Goal: Task Accomplishment & Management: Use online tool/utility

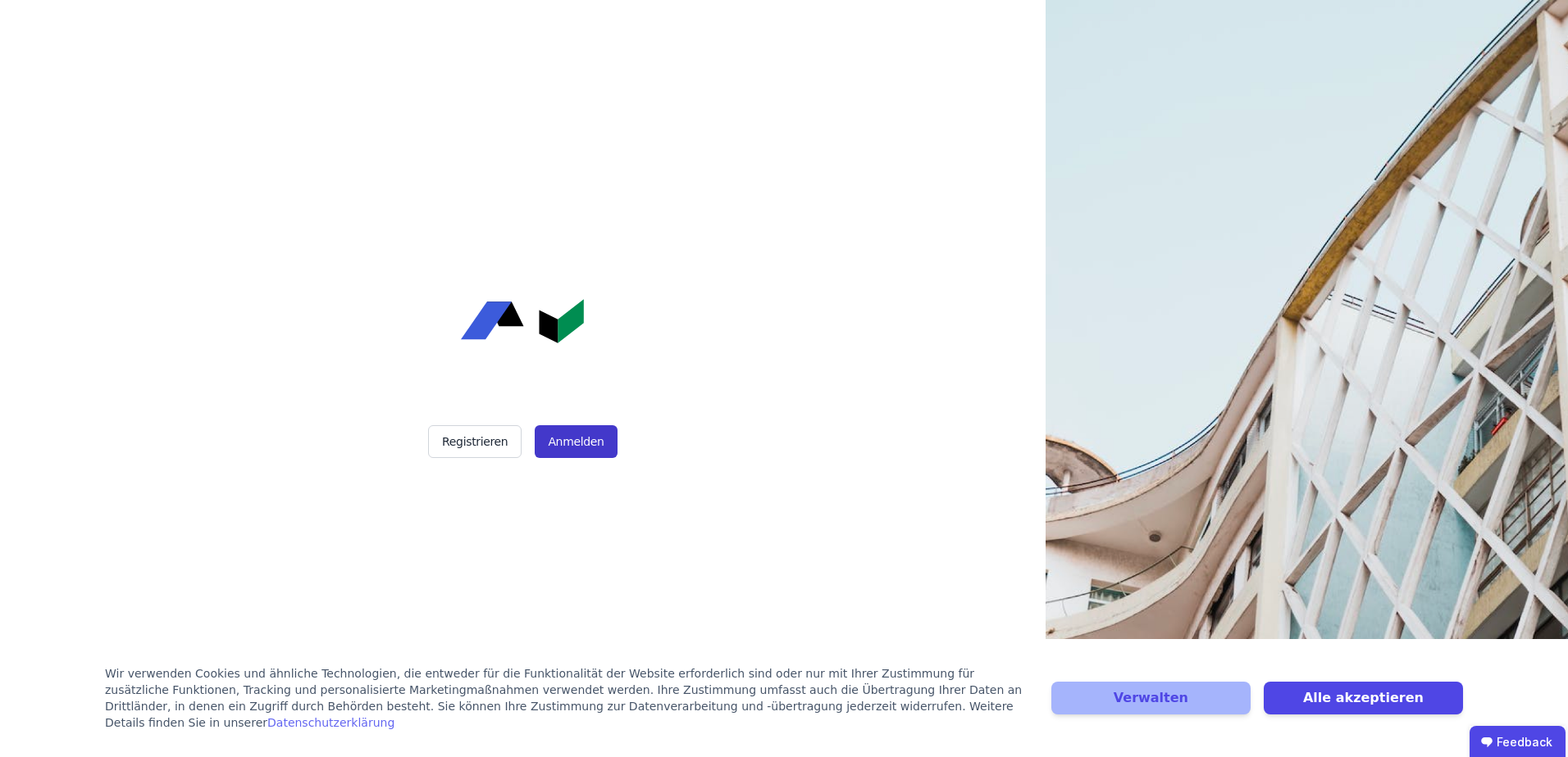
click at [592, 448] on button "Anmelden" at bounding box center [576, 442] width 82 height 33
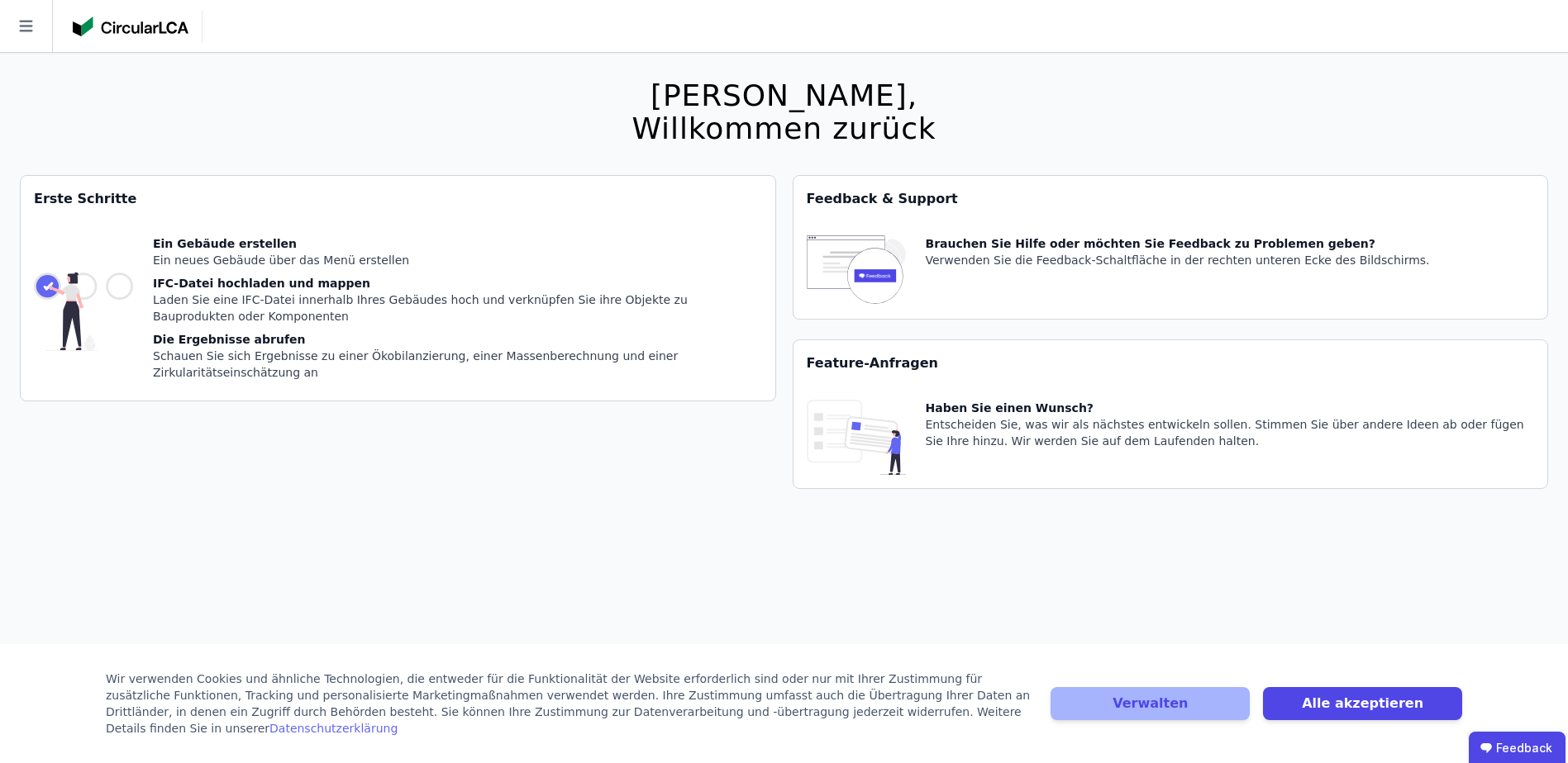
click at [1421, 42] on header at bounding box center [784, 26] width 1568 height 53
click at [844, 551] on div "[PERSON_NAME], Willkommen zurück Sie verwenden derzeit eine Beta-Version. Es kö…" at bounding box center [784, 434] width 1528 height 763
click at [1208, 720] on button "Verwalten" at bounding box center [1150, 703] width 199 height 33
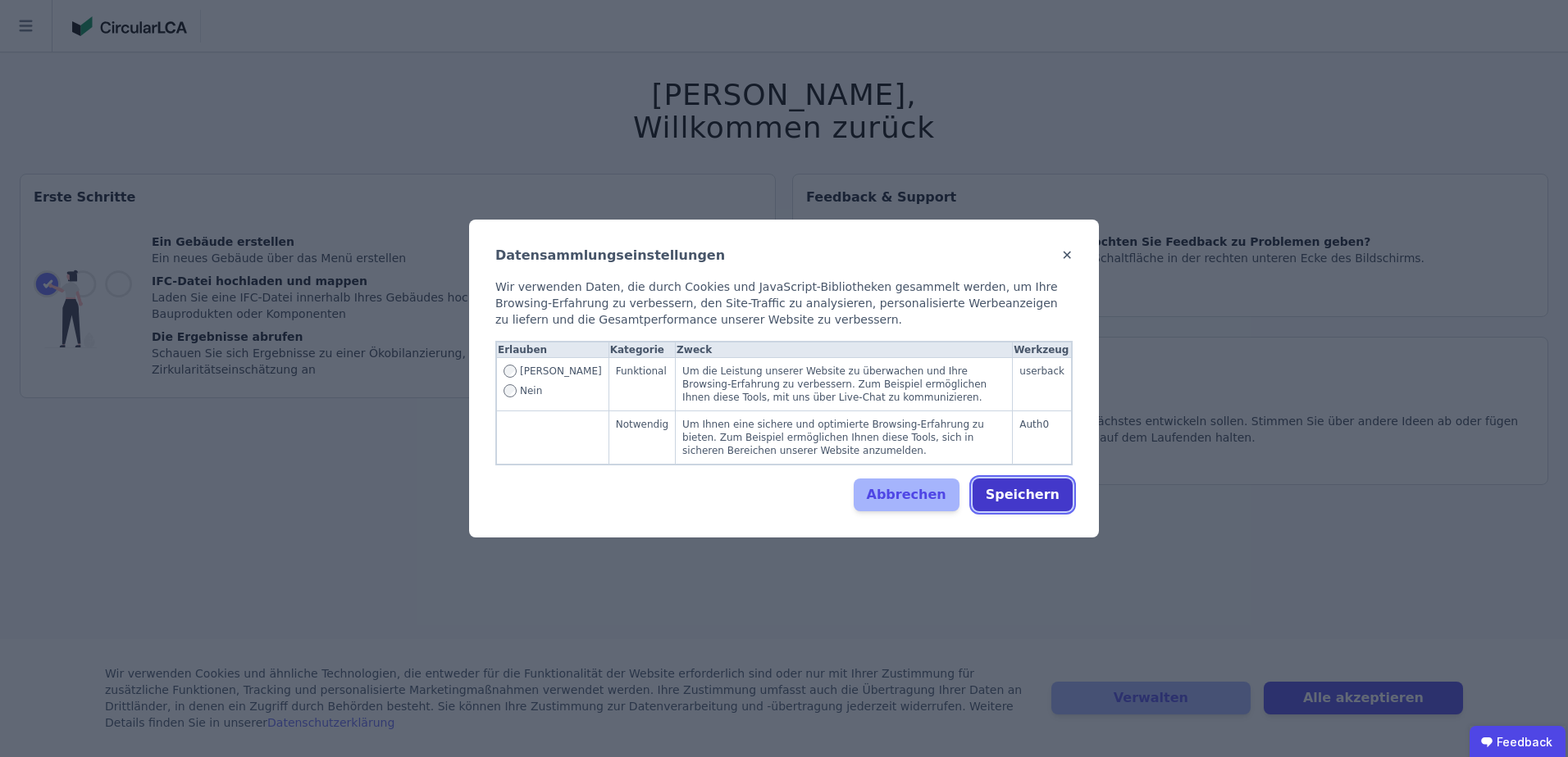
click at [1067, 489] on button "Speichern" at bounding box center [1022, 495] width 100 height 33
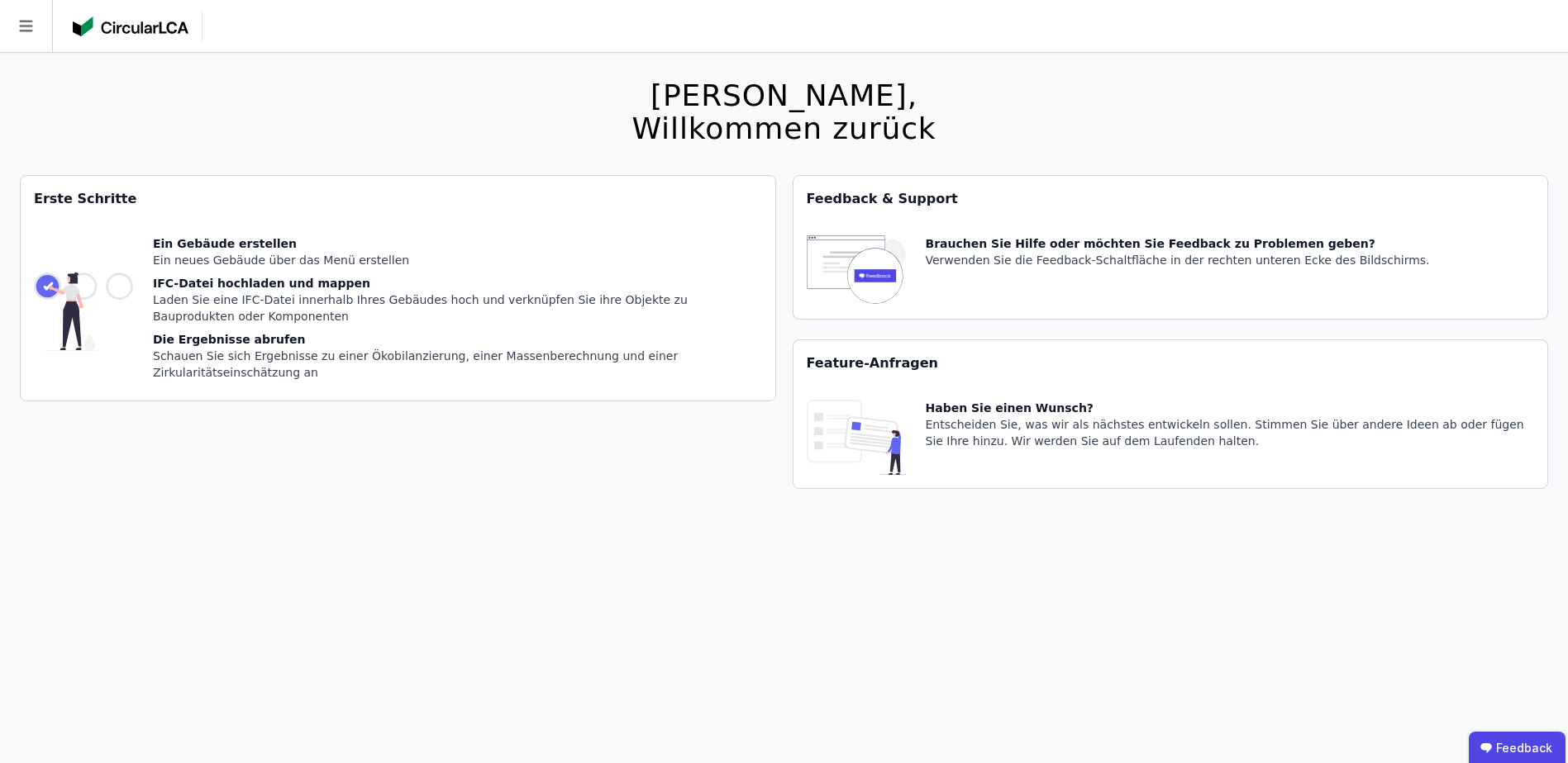
click at [1301, 89] on div "[PERSON_NAME], Willkommen zurück Sie verwenden derzeit eine Beta-Version. Es kö…" at bounding box center [784, 434] width 1528 height 763
click at [20, 33] on icon at bounding box center [26, 26] width 52 height 52
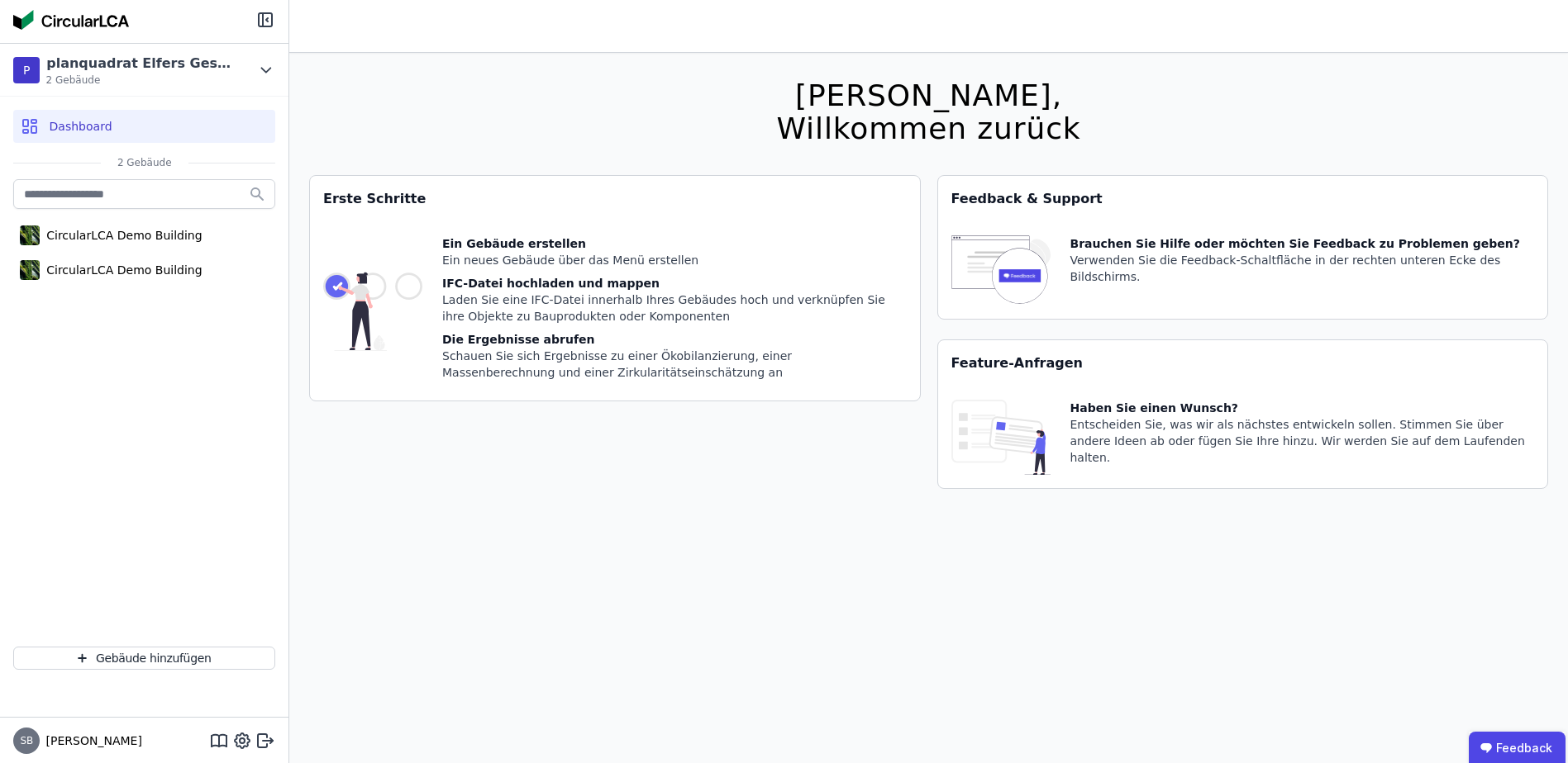
click at [145, 540] on div "CircularLCA Demo Building CircularLCA Demo Building" at bounding box center [144, 405] width 289 height 458
click at [91, 274] on div "CircularLCA Demo Building" at bounding box center [121, 270] width 162 height 17
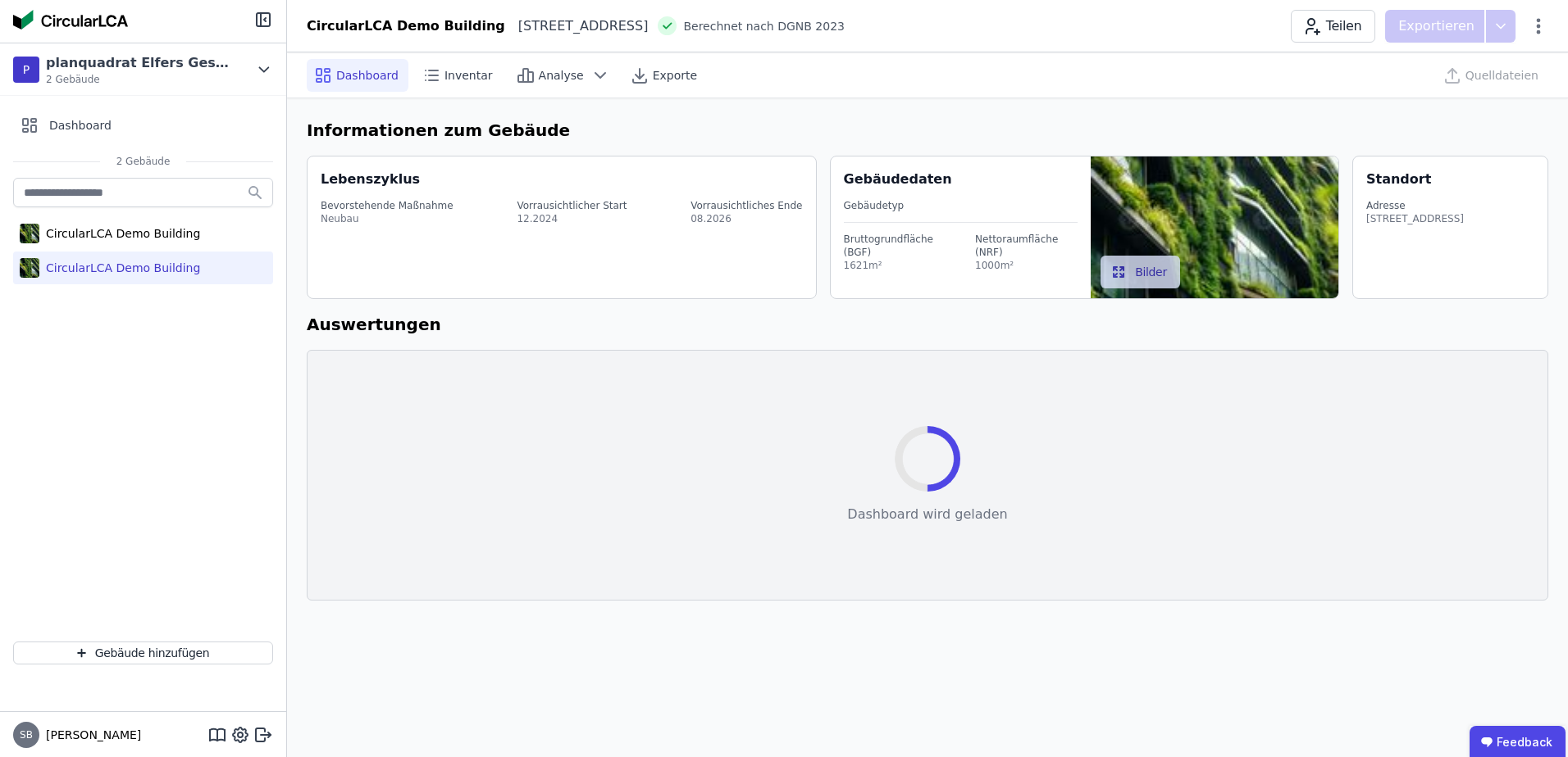
select select "*"
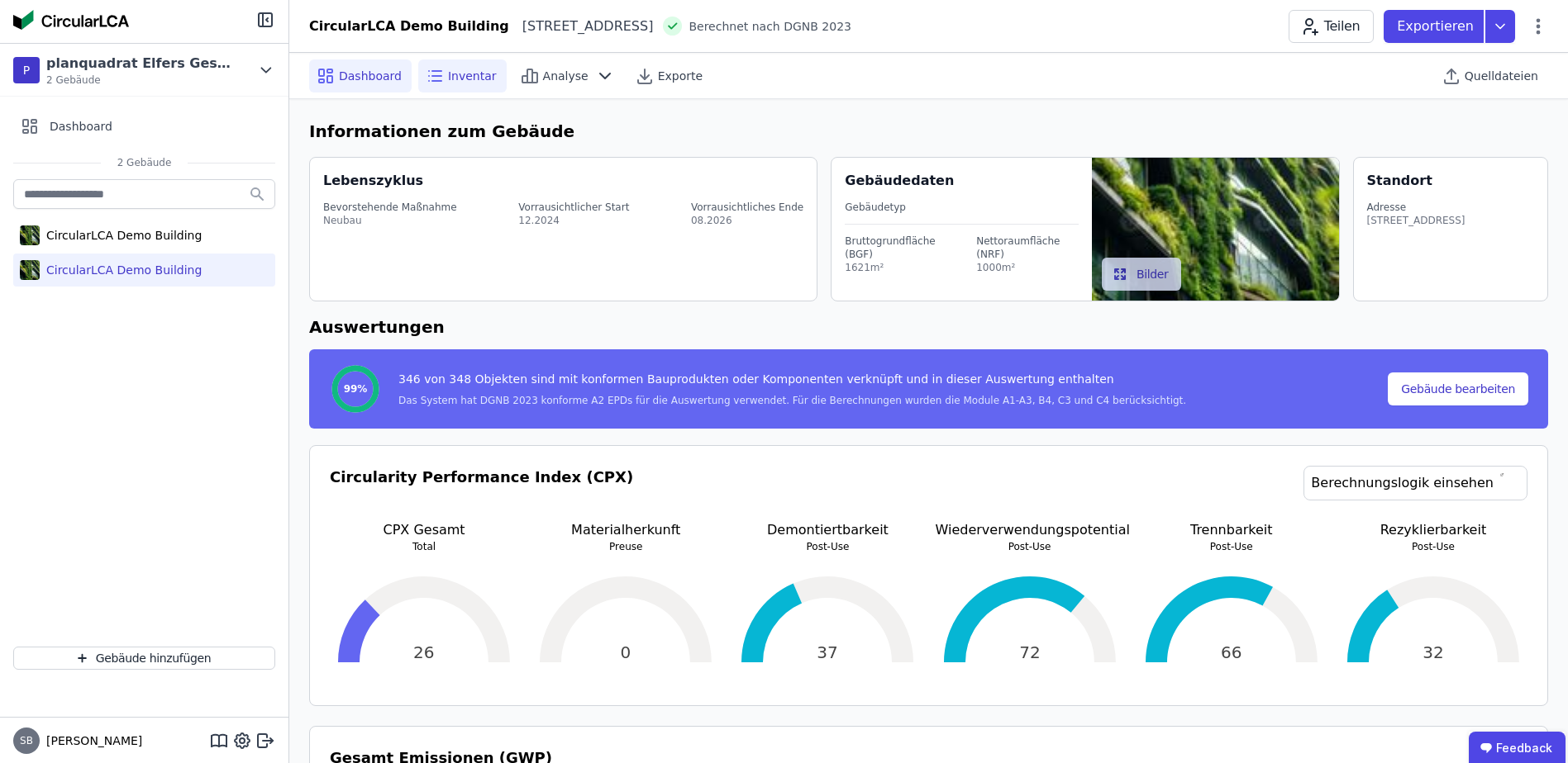
click at [448, 71] on span "Inventar" at bounding box center [472, 76] width 49 height 17
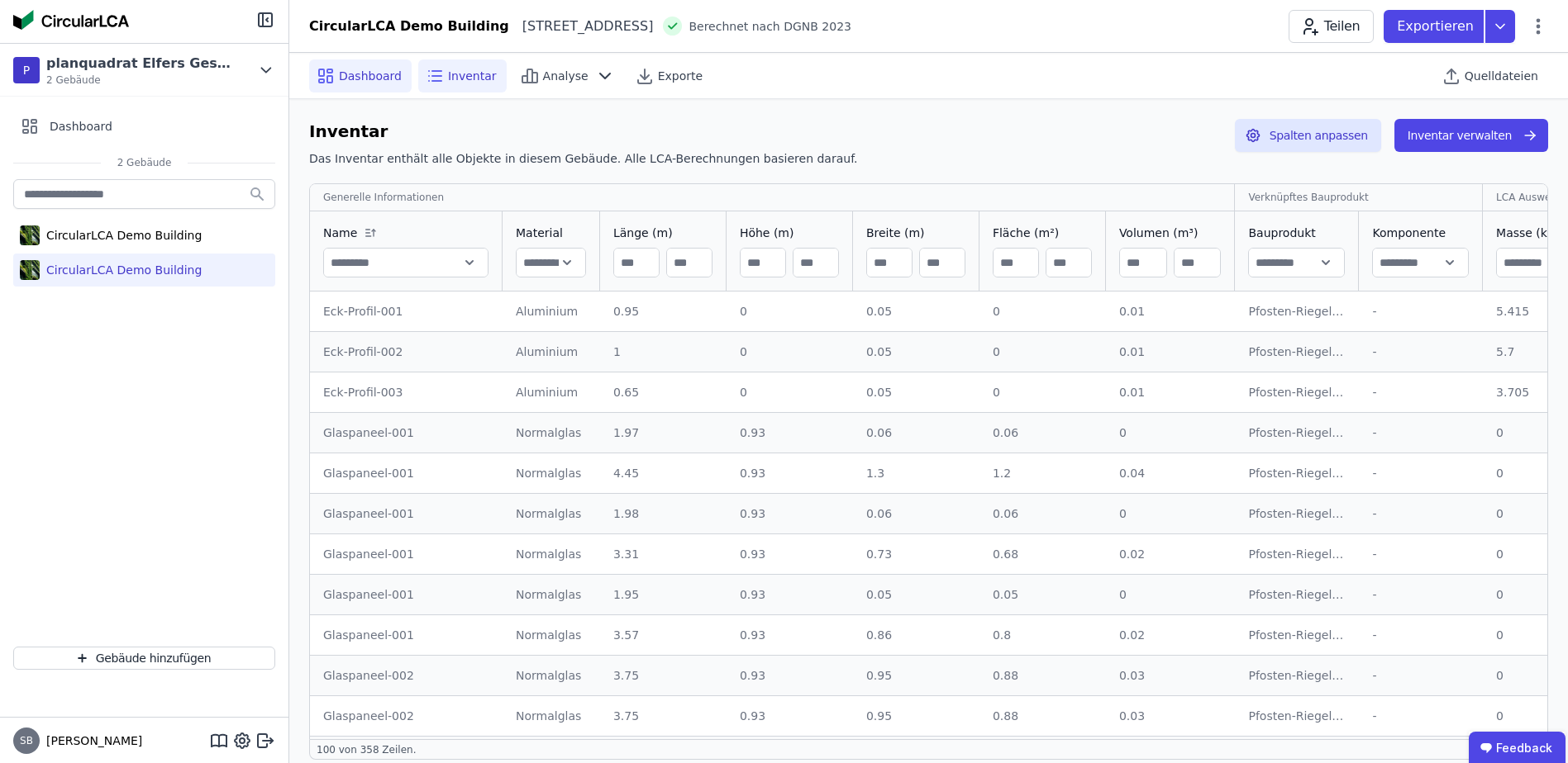
click at [366, 75] on span "Dashboard" at bounding box center [370, 76] width 63 height 17
select select "*"
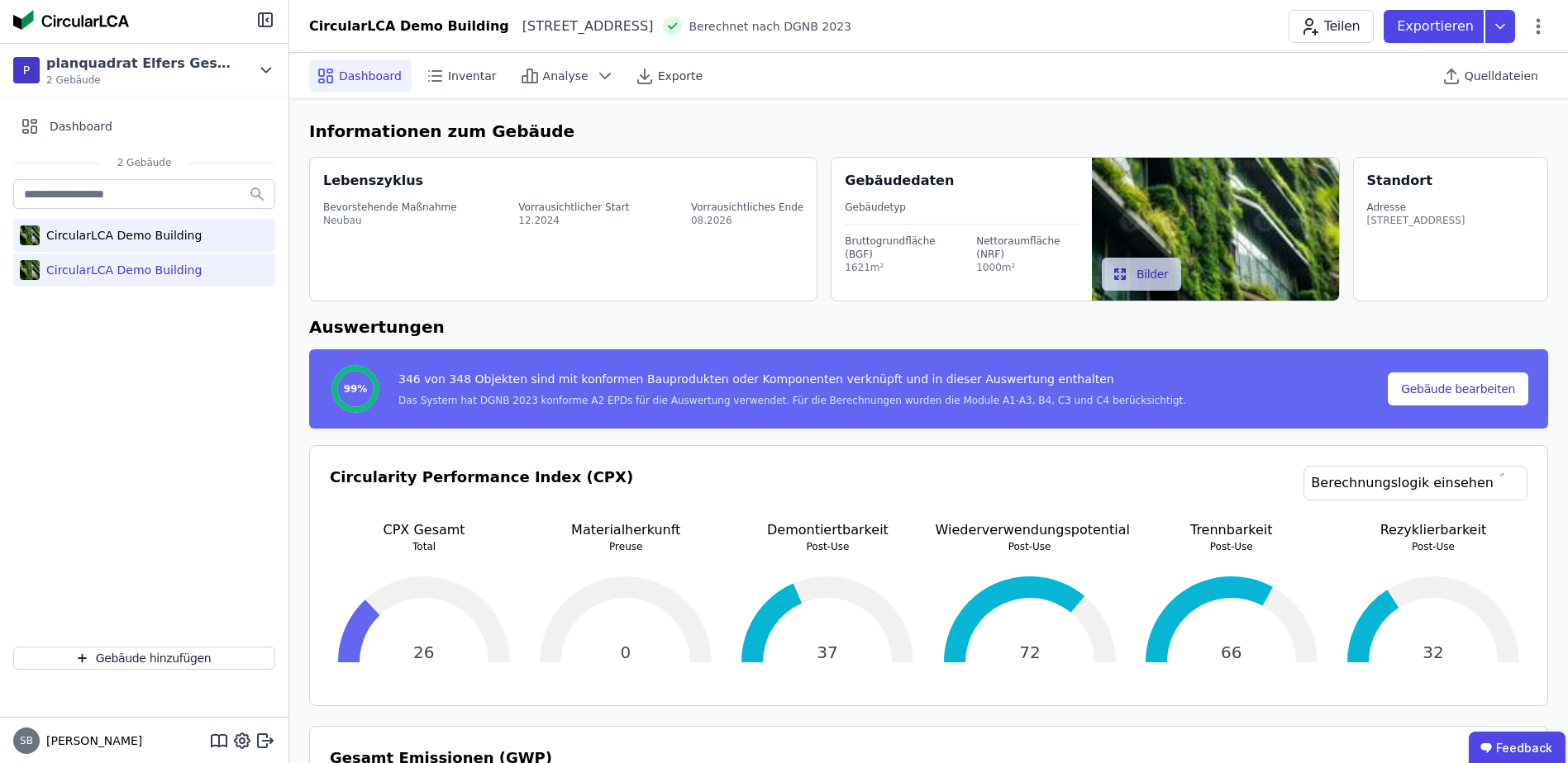
click at [88, 242] on div "CircularLCA Demo Building" at bounding box center [121, 236] width 162 height 17
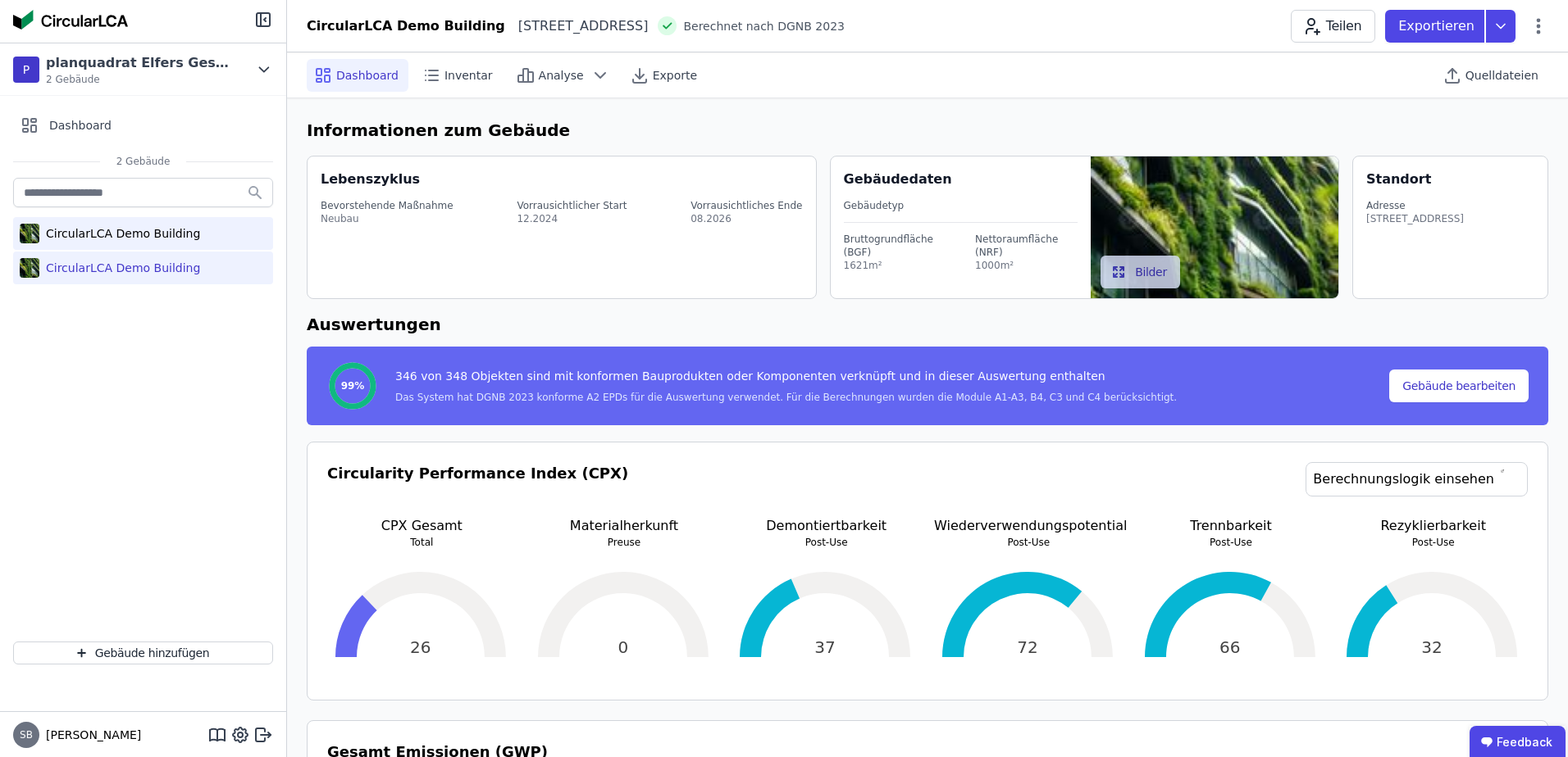
select select "*"
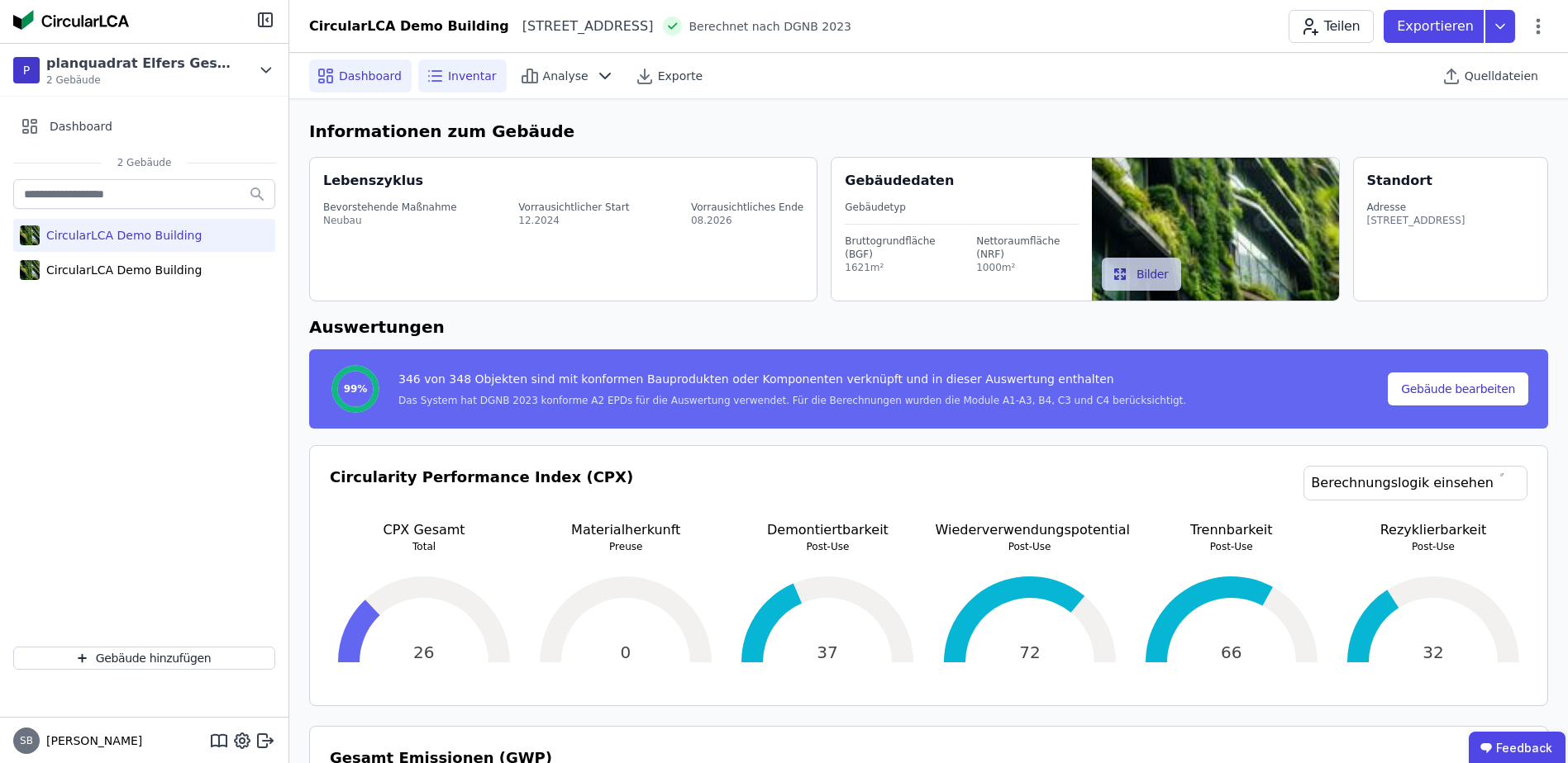
click at [454, 65] on div "Inventar" at bounding box center [462, 76] width 88 height 33
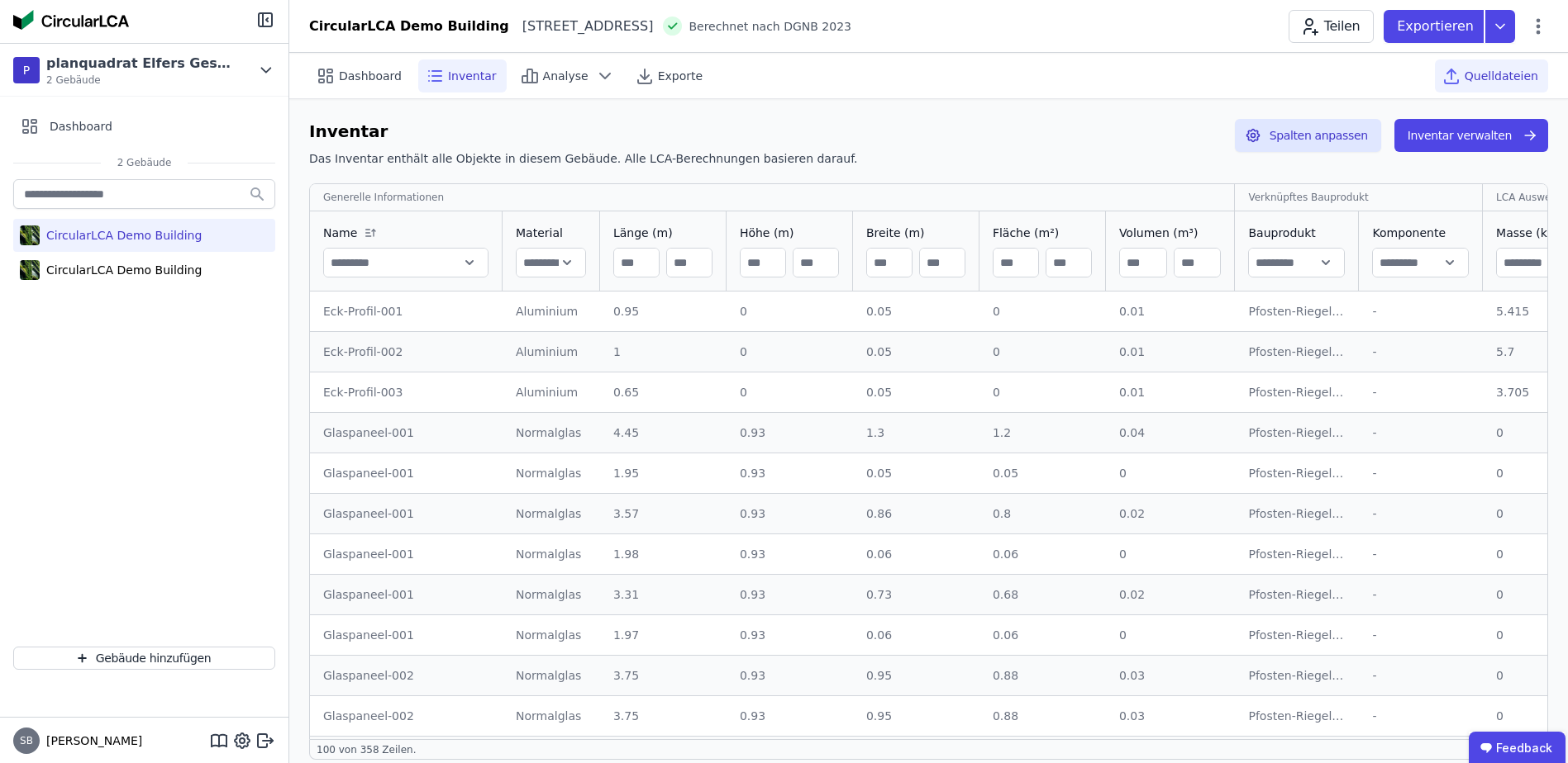
click at [1520, 77] on span "Quelldateien" at bounding box center [1501, 76] width 74 height 17
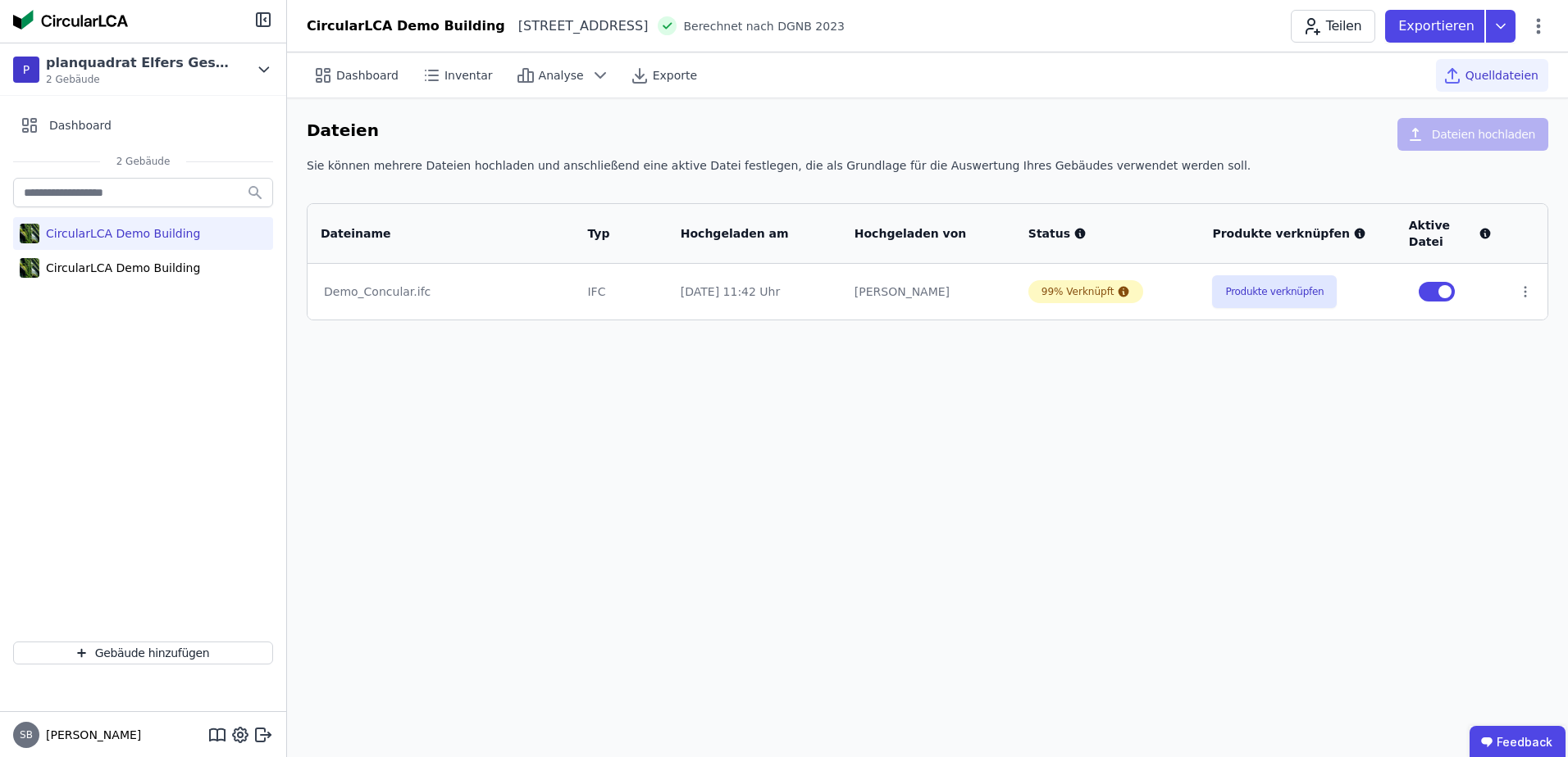
click at [715, 422] on div "Dashboard Inventar Analyse Exporte Quelldateien Dateien Dateien hochladen Sie k…" at bounding box center [927, 404] width 1281 height 705
click at [382, 294] on div "Demo_Concular.ifc" at bounding box center [441, 292] width 234 height 16
click at [401, 286] on div "Demo_Concular.ifc" at bounding box center [441, 292] width 234 height 16
click at [558, 451] on div "Dashboard Inventar Analyse Exporte Quelldateien Dateien Dateien hochladen Sie k…" at bounding box center [927, 404] width 1281 height 705
click at [400, 291] on div "Demo_Concular.ifc" at bounding box center [441, 292] width 234 height 16
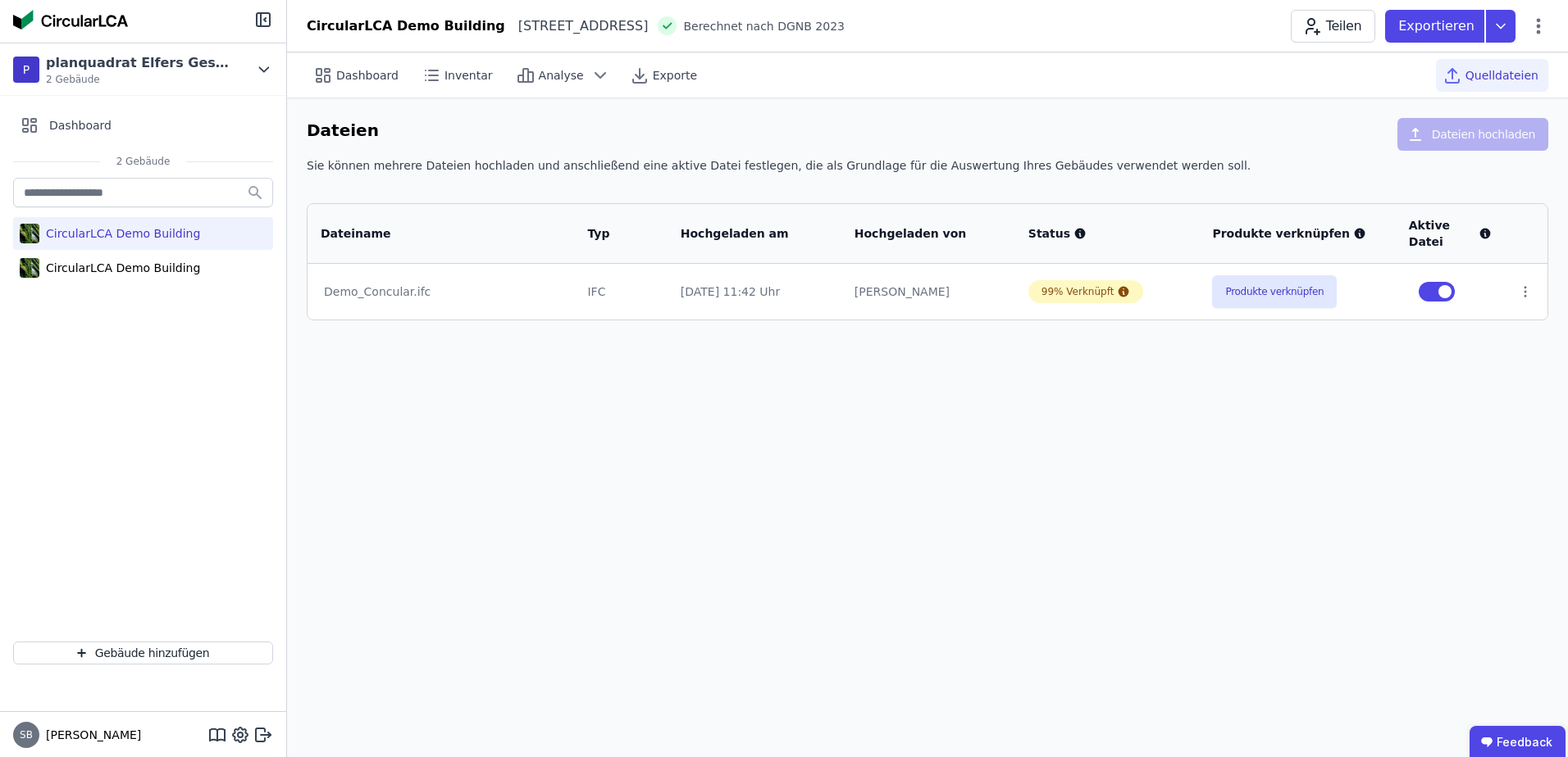
click at [612, 293] on div "IFC" at bounding box center [619, 292] width 66 height 16
click at [729, 293] on div "[DATE] 11:42 Uhr" at bounding box center [754, 292] width 148 height 16
click at [387, 292] on div "Demo_Concular.ifc" at bounding box center [441, 292] width 234 height 16
click at [850, 390] on div "Dashboard Inventar Analyse Exporte Quelldateien Dateien Dateien hochladen Sie k…" at bounding box center [927, 404] width 1281 height 705
click at [1525, 290] on icon at bounding box center [1525, 292] width 15 height 15
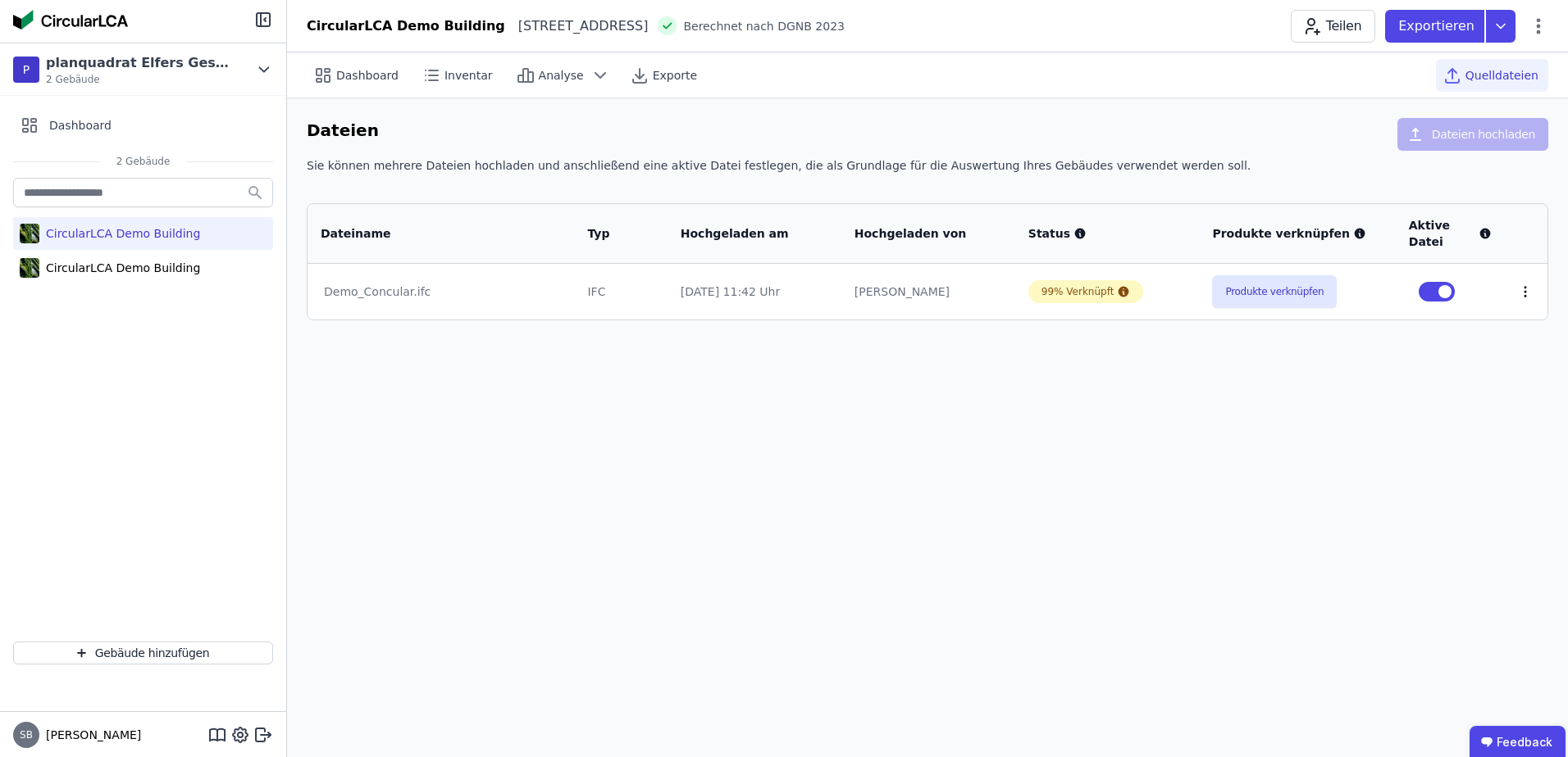
click at [1522, 294] on icon at bounding box center [1525, 292] width 15 height 15
click at [1469, 228] on div "Im 3D-Viewer öffnen" at bounding box center [1440, 230] width 164 height 39
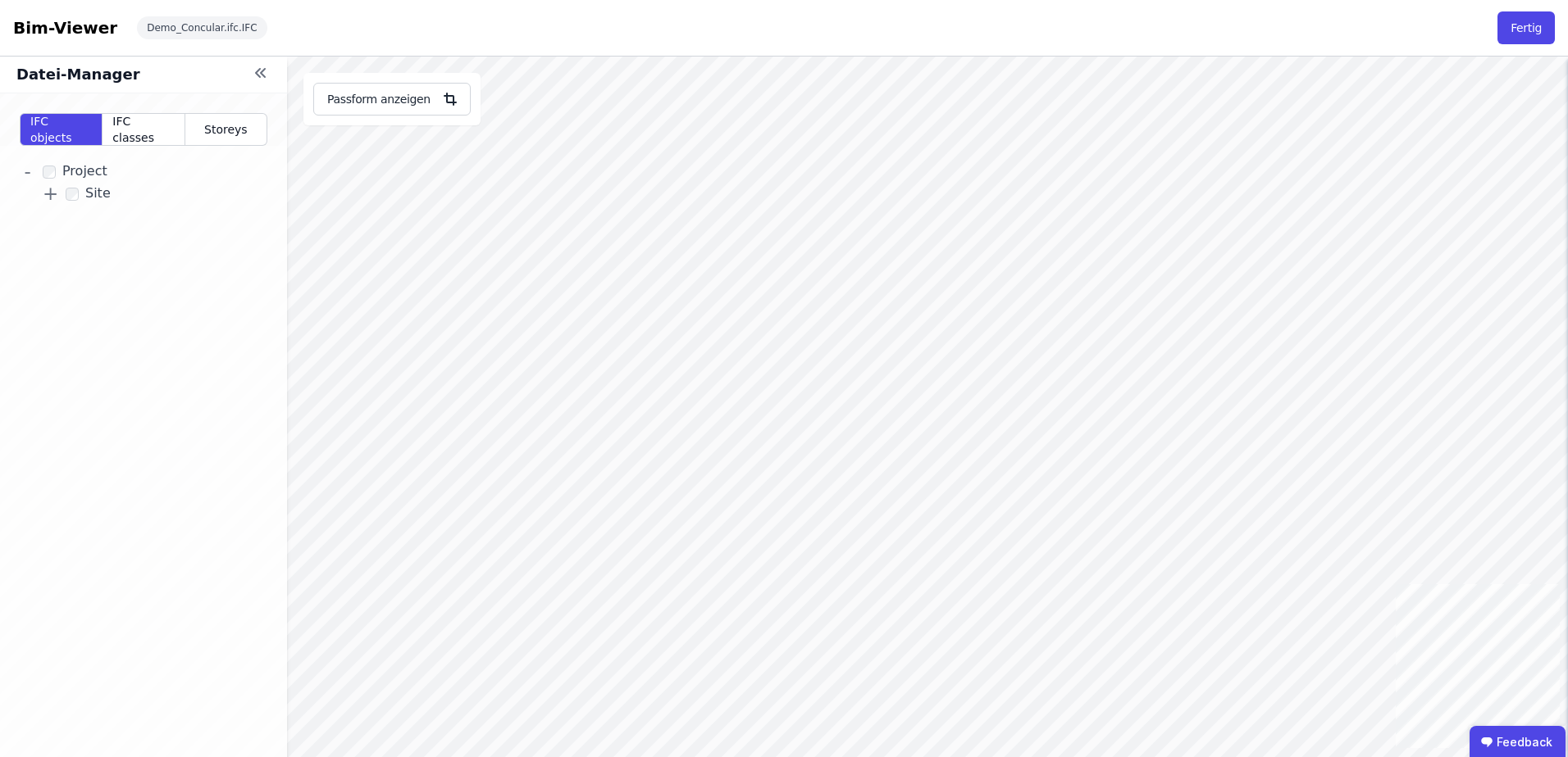
click at [400, 382] on div "Datei-Manager IFC objects IFC classes Storeys - Project + Site - Building + UG …" at bounding box center [784, 435] width 1568 height 757
click at [1533, 28] on button "Fertig" at bounding box center [1526, 28] width 57 height 33
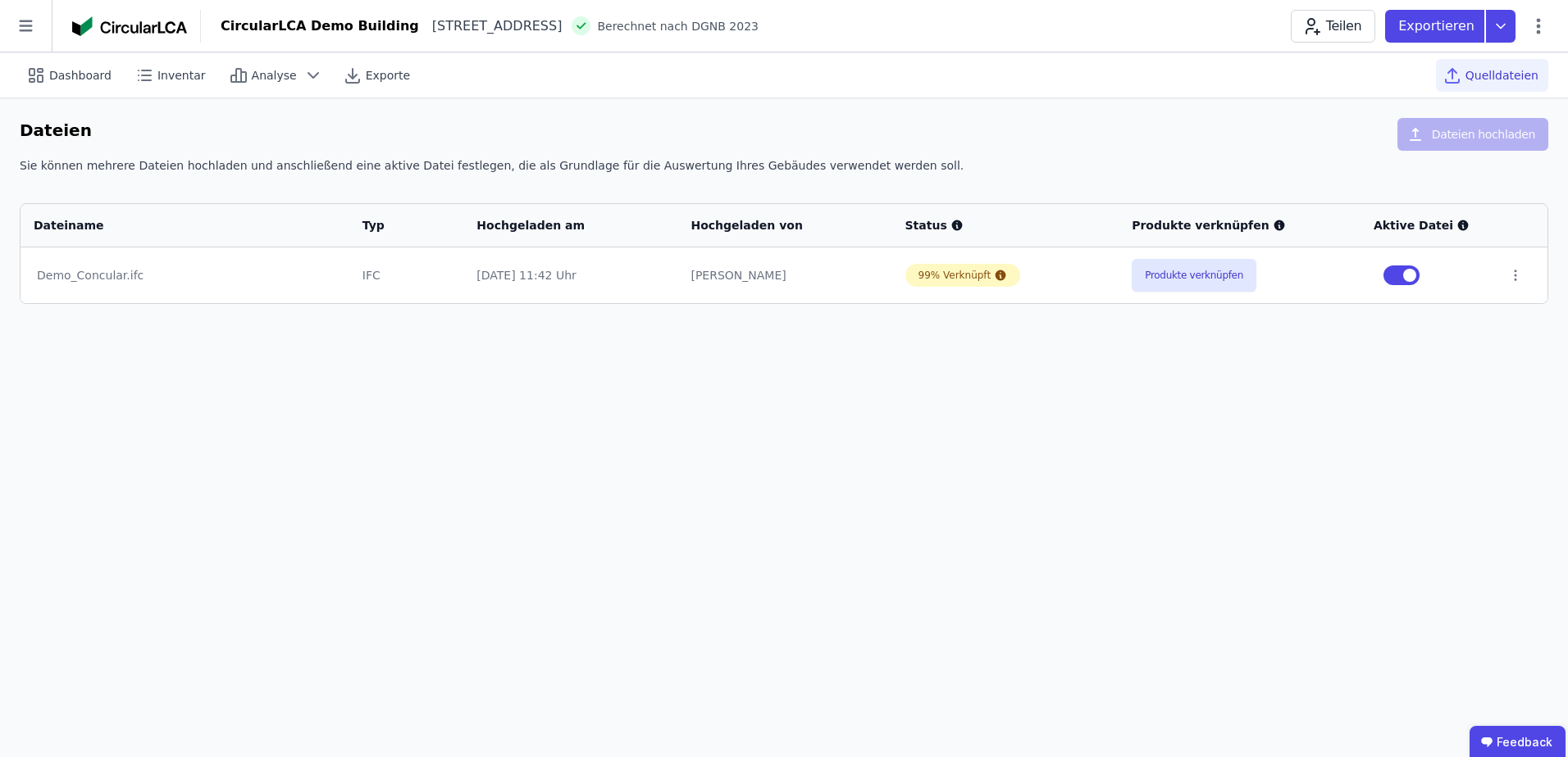
click at [455, 399] on div "Dashboard Inventar Analyse Exporte Quelldateien Dateien Dateien hochladen Sie k…" at bounding box center [784, 404] width 1568 height 705
click at [326, 24] on div "CircularLCA Demo Building" at bounding box center [320, 26] width 199 height 20
click at [157, 29] on img at bounding box center [130, 26] width 115 height 20
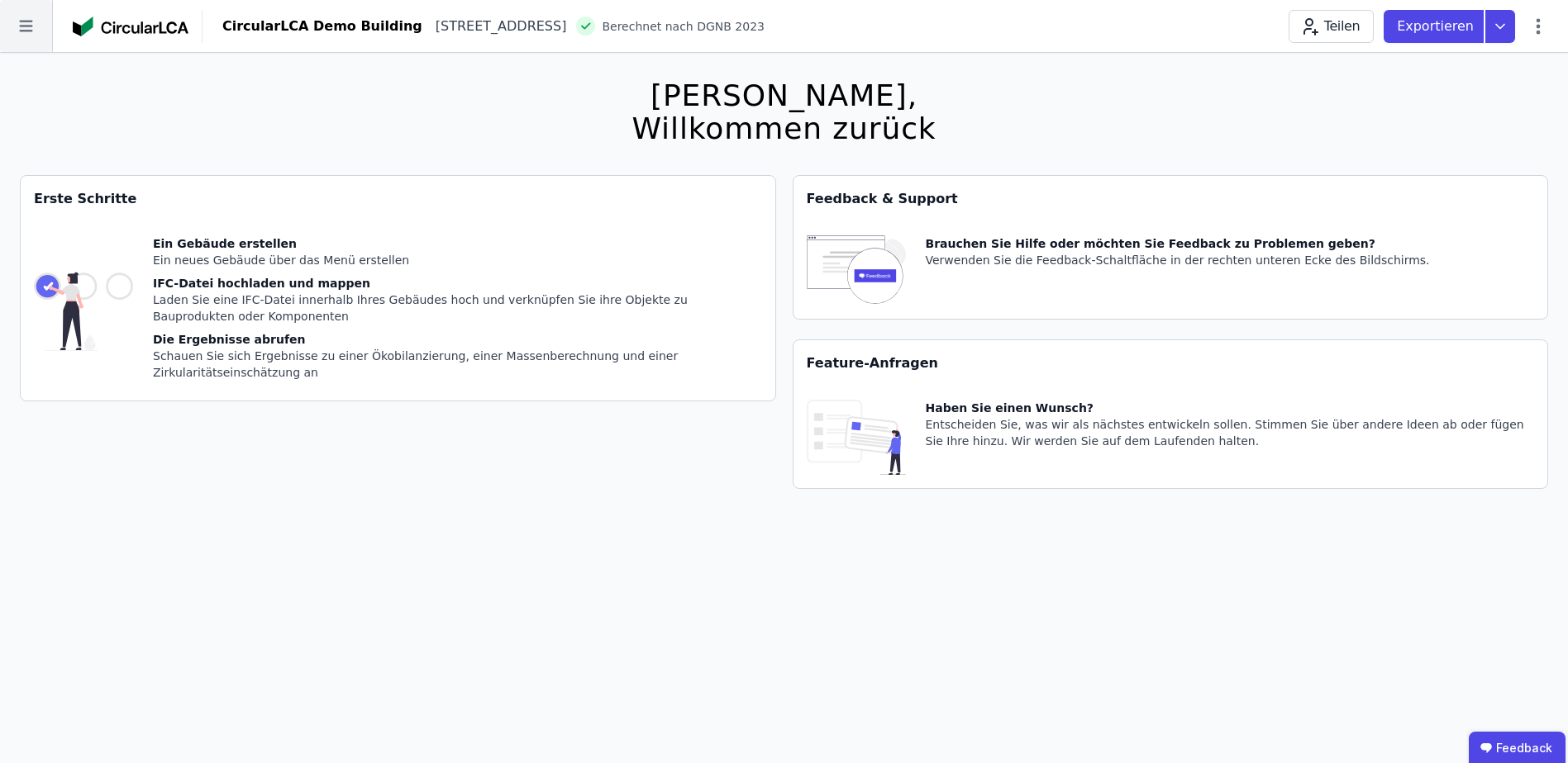
click at [30, 29] on icon at bounding box center [26, 26] width 52 height 52
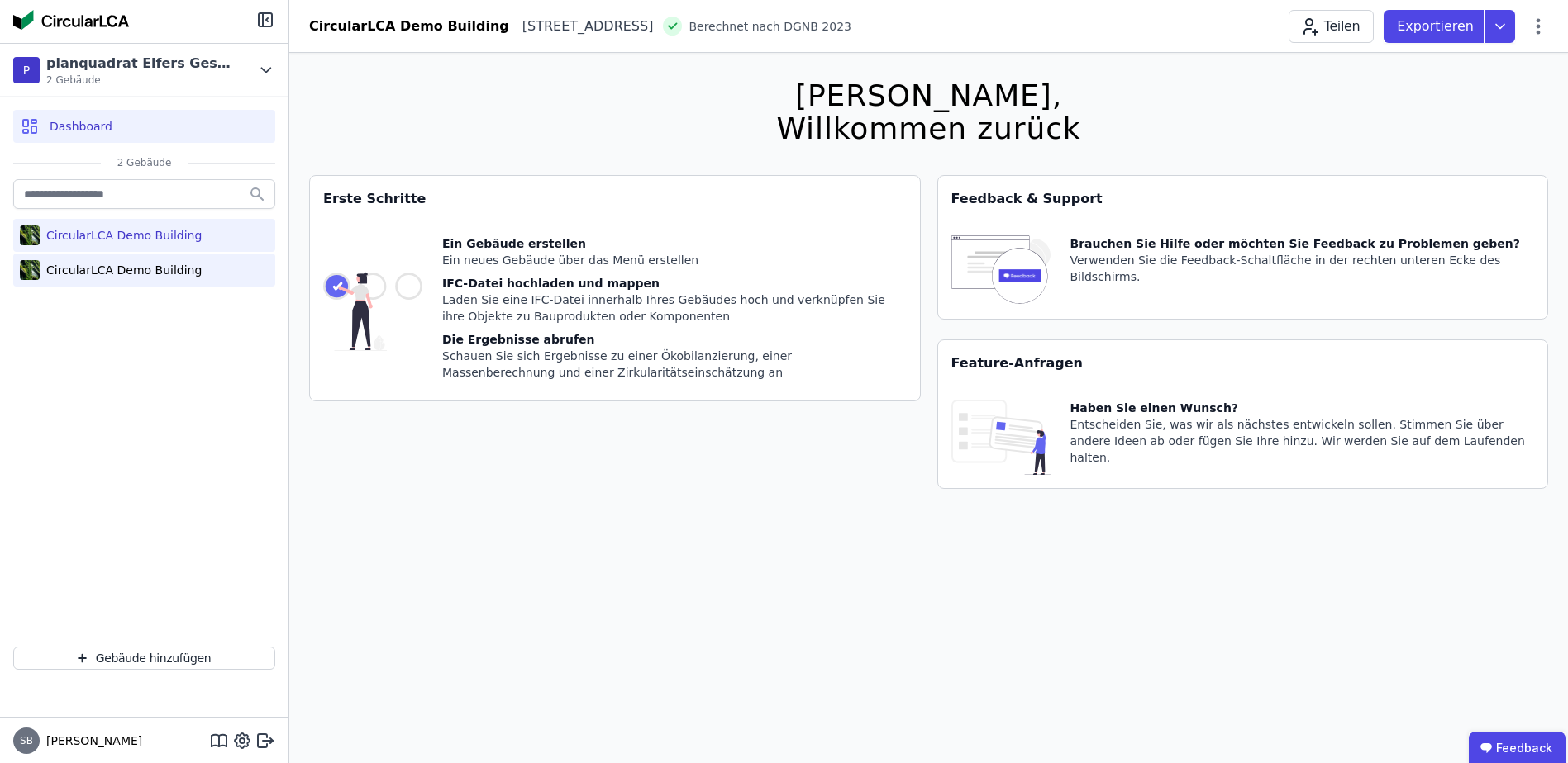
click at [119, 267] on div "CircularLCA Demo Building" at bounding box center [121, 270] width 162 height 17
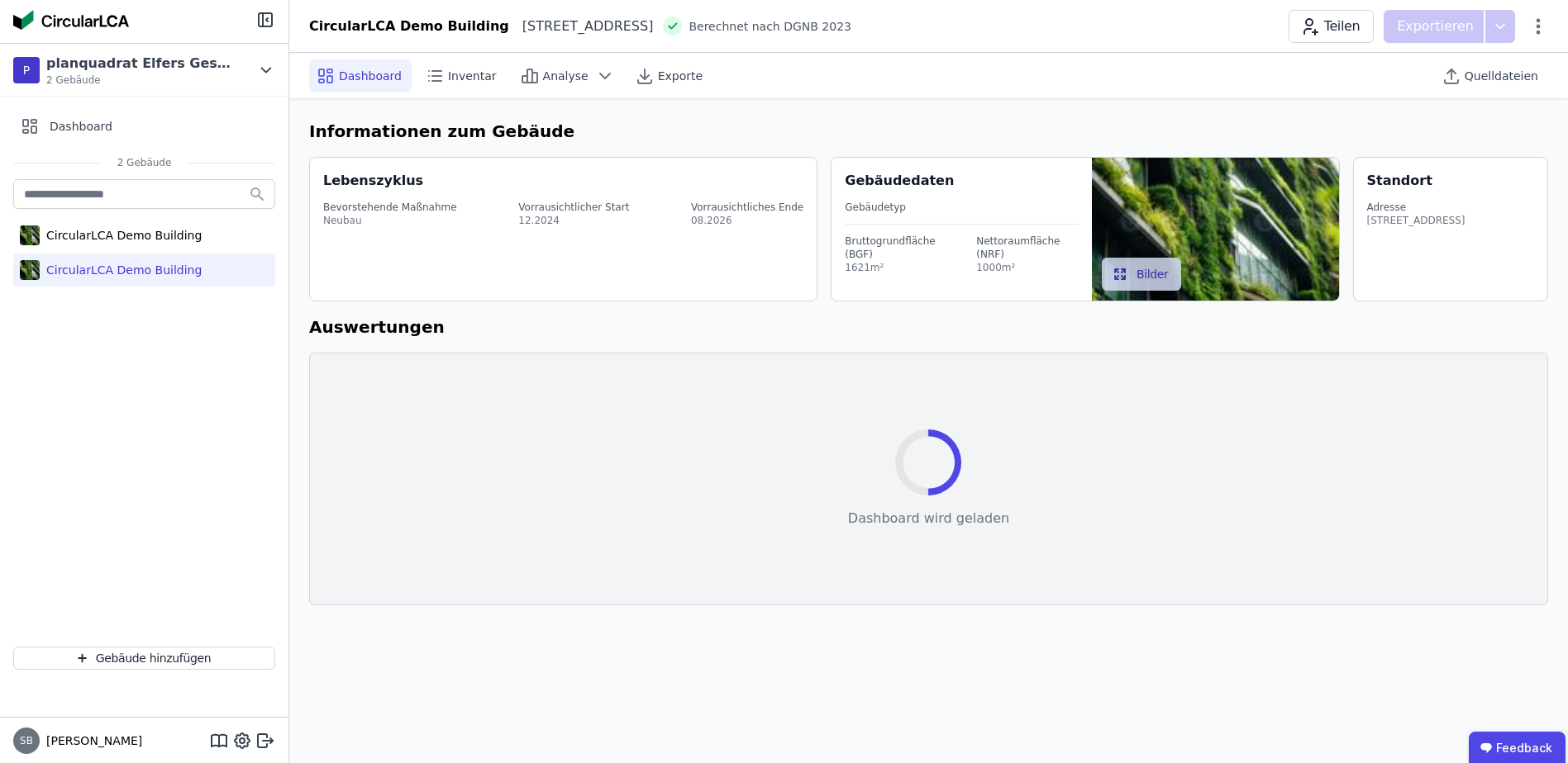
select select "*"
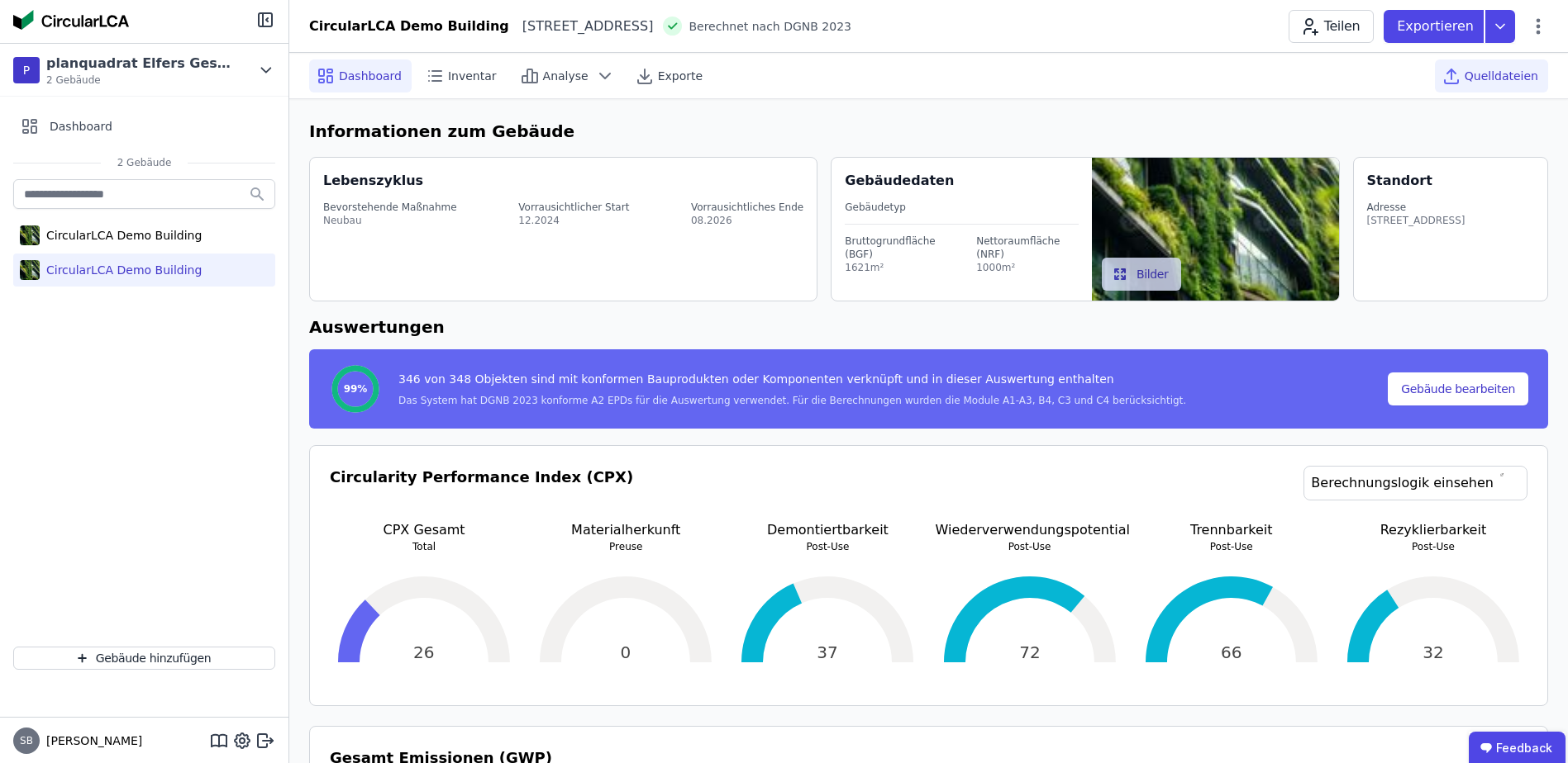
click at [1535, 80] on span "Quelldateien" at bounding box center [1501, 76] width 74 height 17
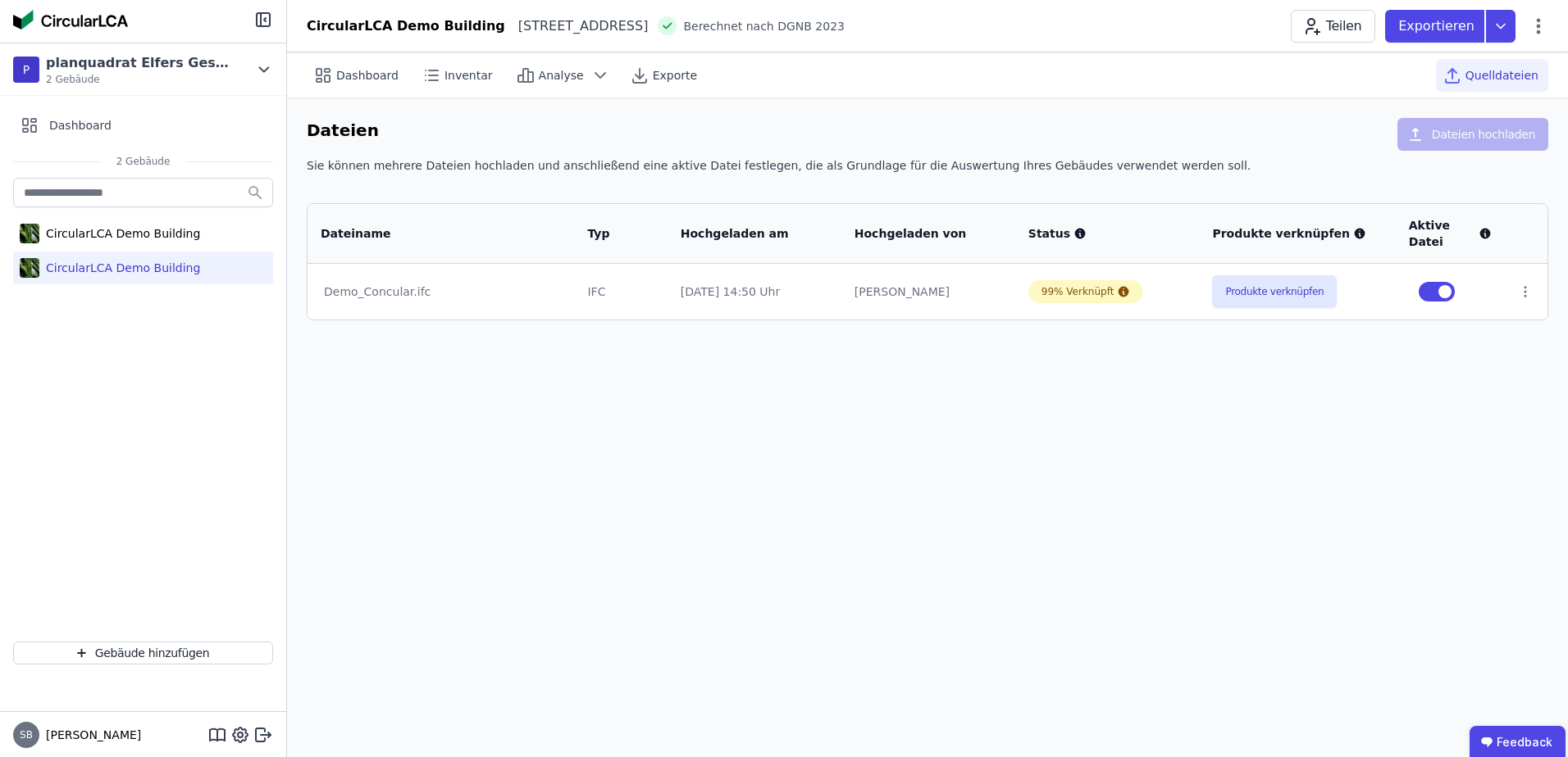
click at [1523, 300] on td at bounding box center [1526, 292] width 43 height 56
click at [1525, 292] on icon at bounding box center [1525, 292] width 2 height 10
click at [1452, 243] on div "Im 3D-Viewer öffnen" at bounding box center [1440, 230] width 164 height 39
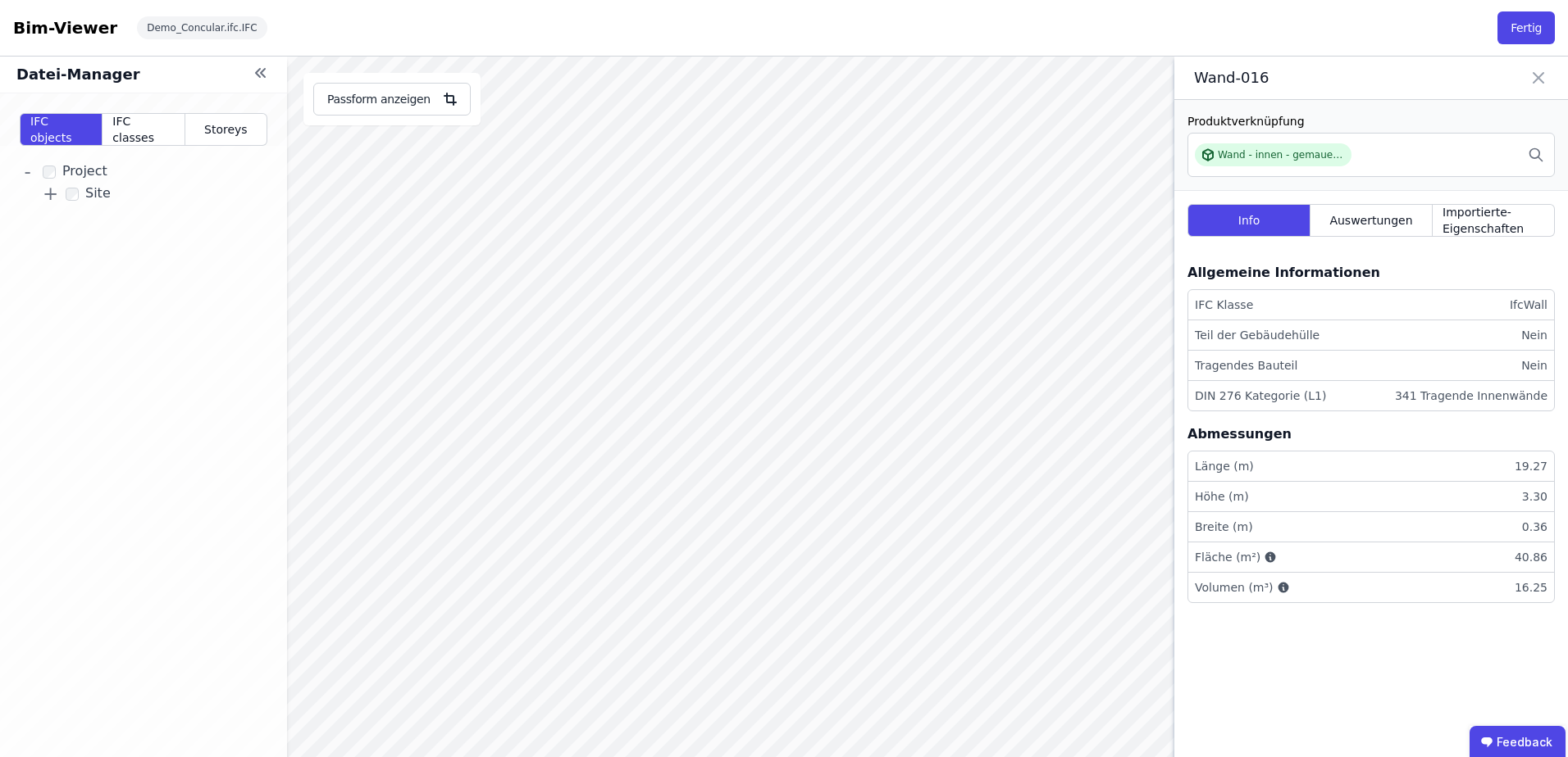
click at [1269, 458] on li "Länge (m) 19.27" at bounding box center [1371, 467] width 366 height 30
click at [1269, 438] on div "Abmessungen" at bounding box center [1239, 435] width 104 height 20
click at [1362, 216] on span "Auswertungen" at bounding box center [1370, 221] width 83 height 16
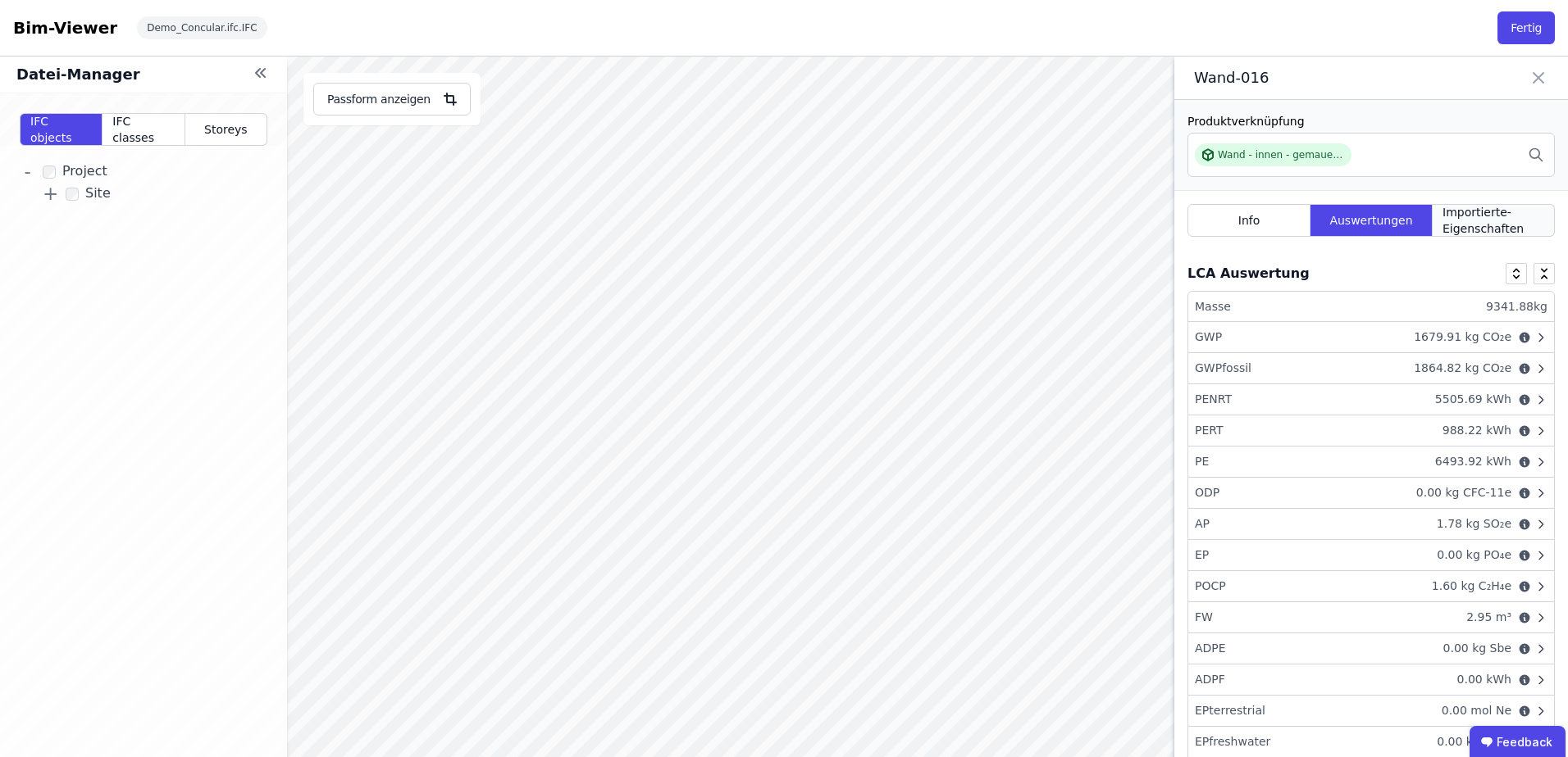
click at [1458, 216] on span "Importierte-Eigenschaften" at bounding box center [1493, 221] width 102 height 33
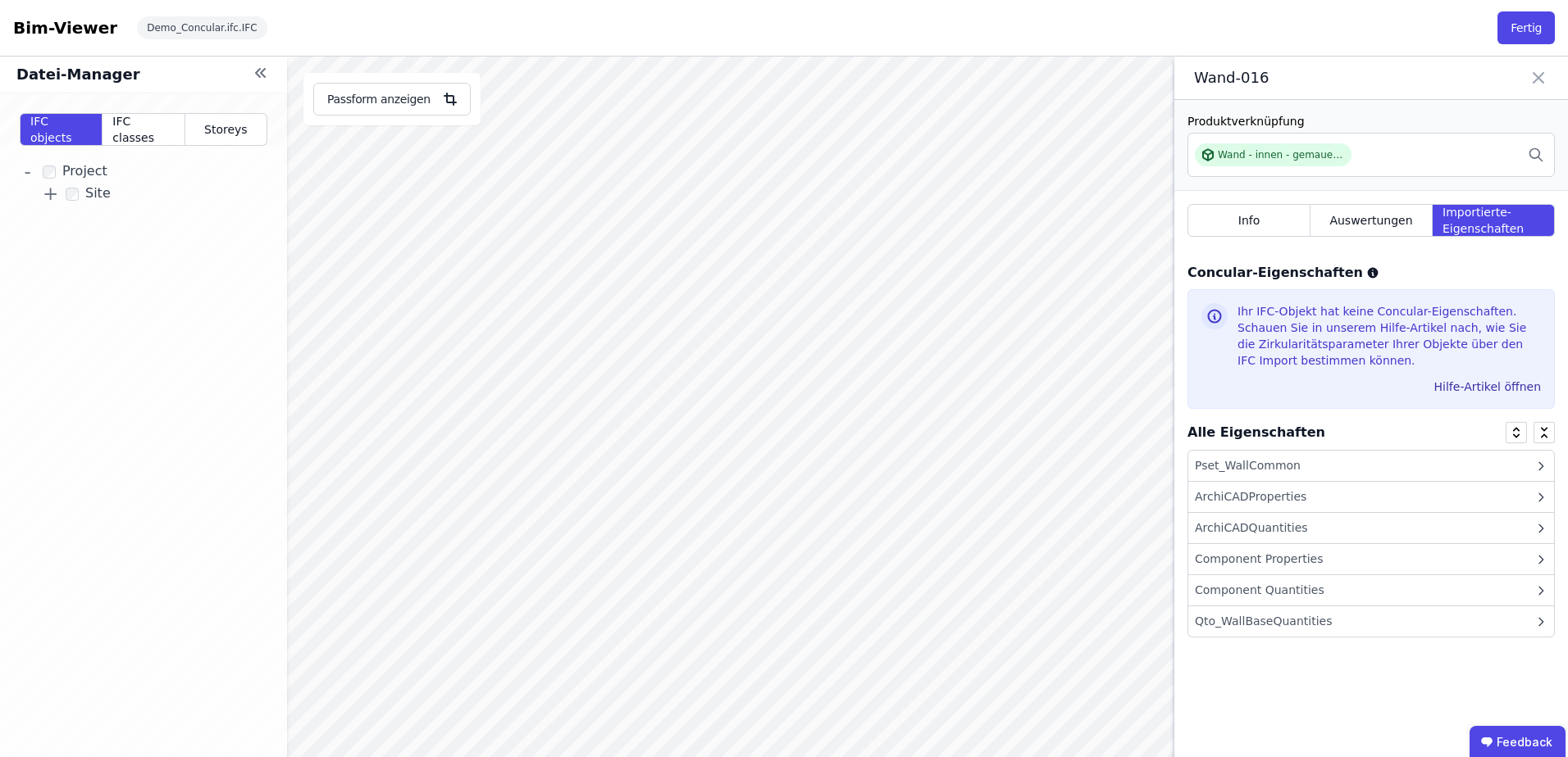
click at [1514, 464] on div "Pset_WallCommon" at bounding box center [1371, 467] width 366 height 31
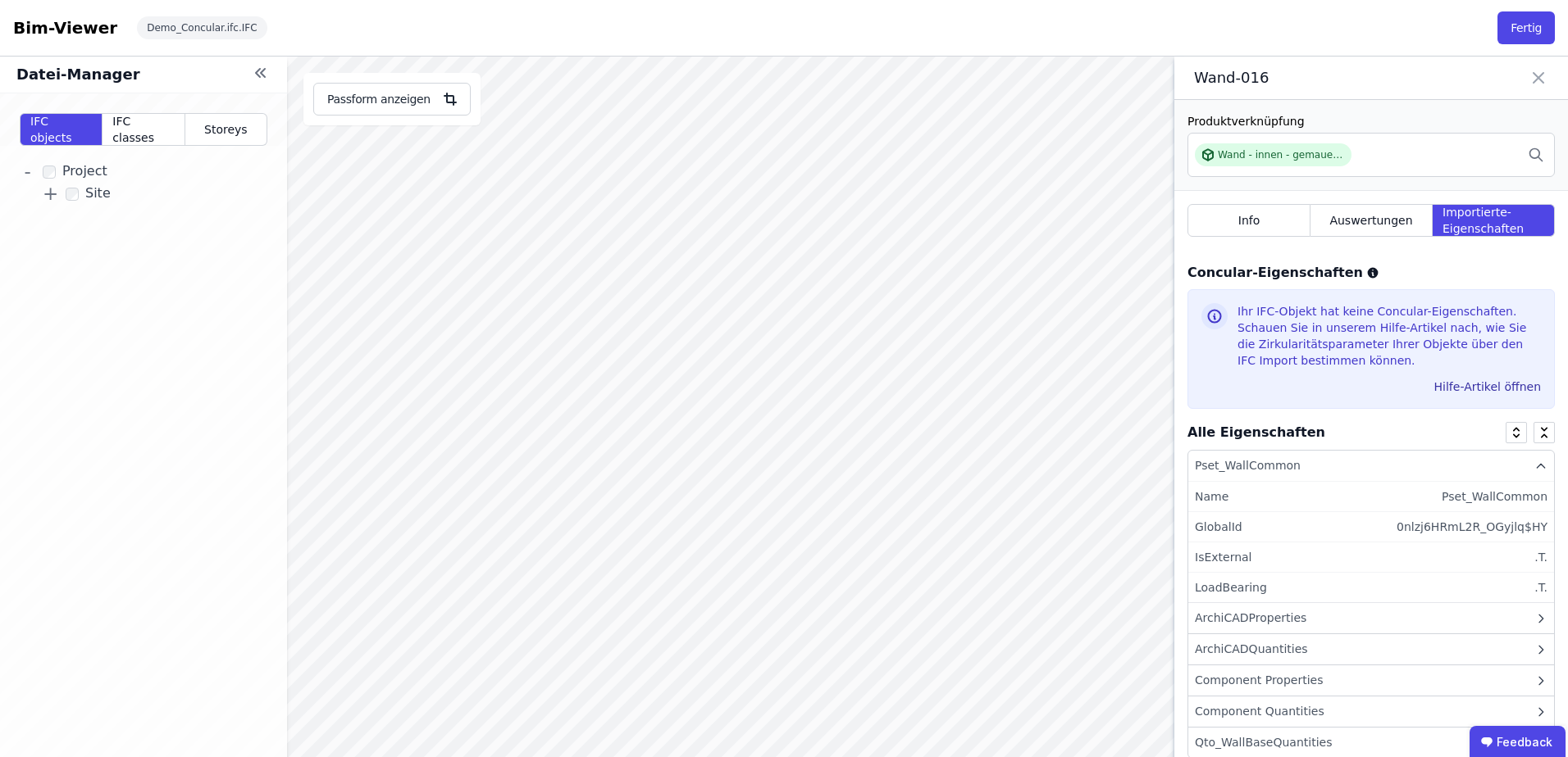
click at [1534, 465] on icon at bounding box center [1541, 467] width 13 height 13
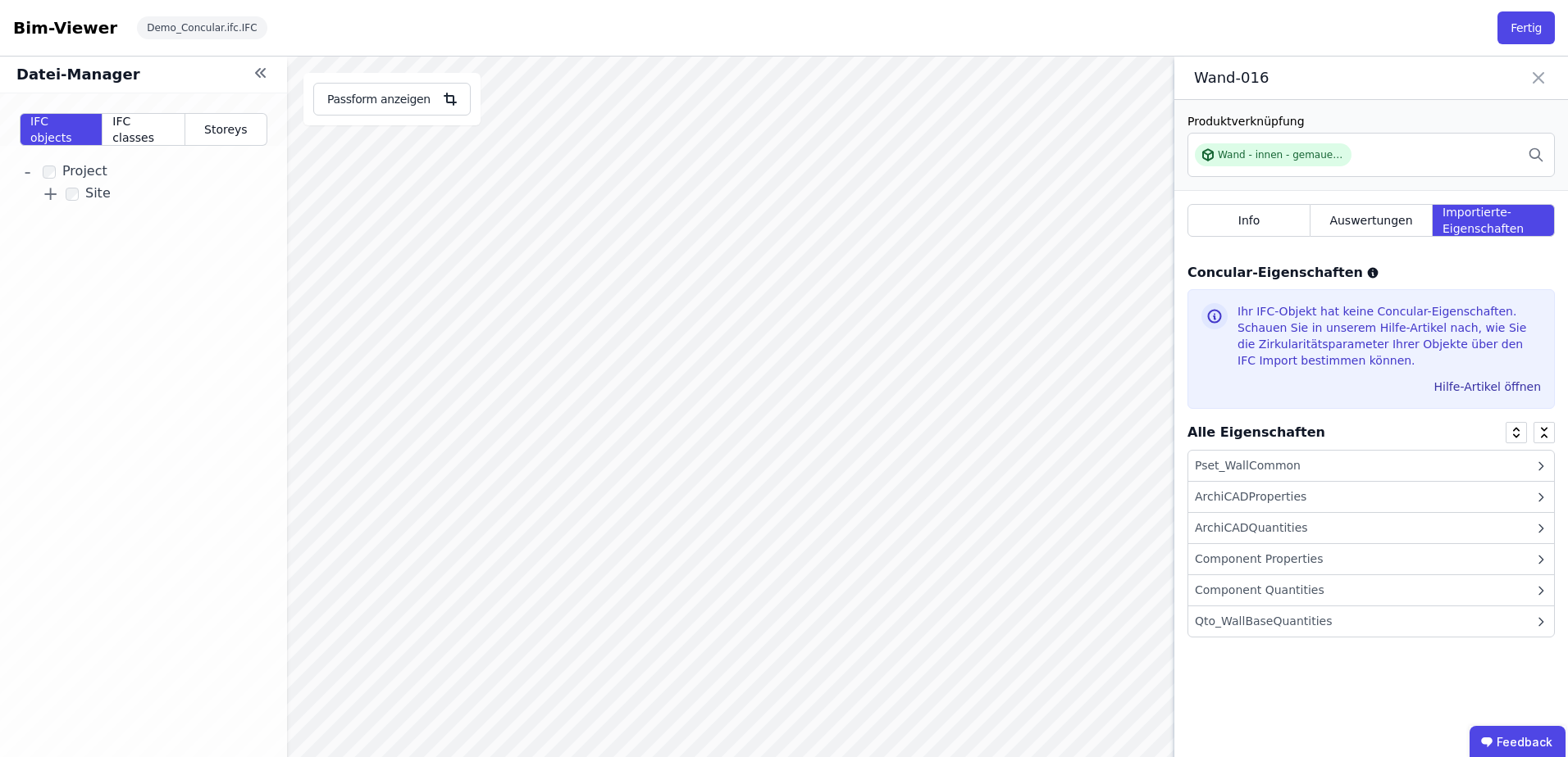
click at [384, 404] on div "Datei-Manager IFC objects IFC classes Storeys - Project + Site - Building + UG …" at bounding box center [249, 435] width 497 height 757
click at [1541, 77] on icon at bounding box center [1538, 78] width 20 height 23
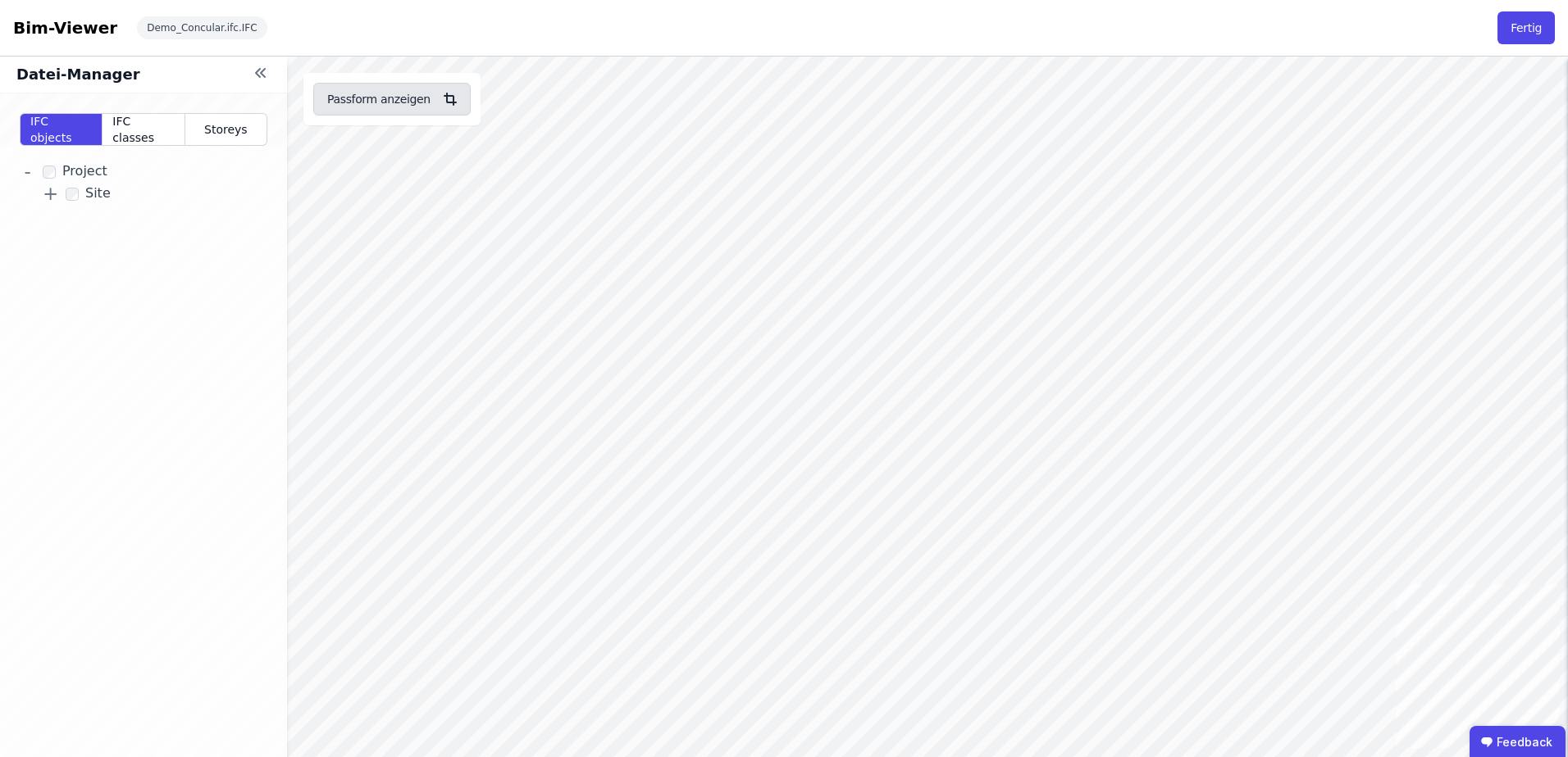
click at [445, 100] on icon "button" at bounding box center [450, 99] width 20 height 20
click at [141, 125] on span "IFC classes" at bounding box center [143, 130] width 62 height 33
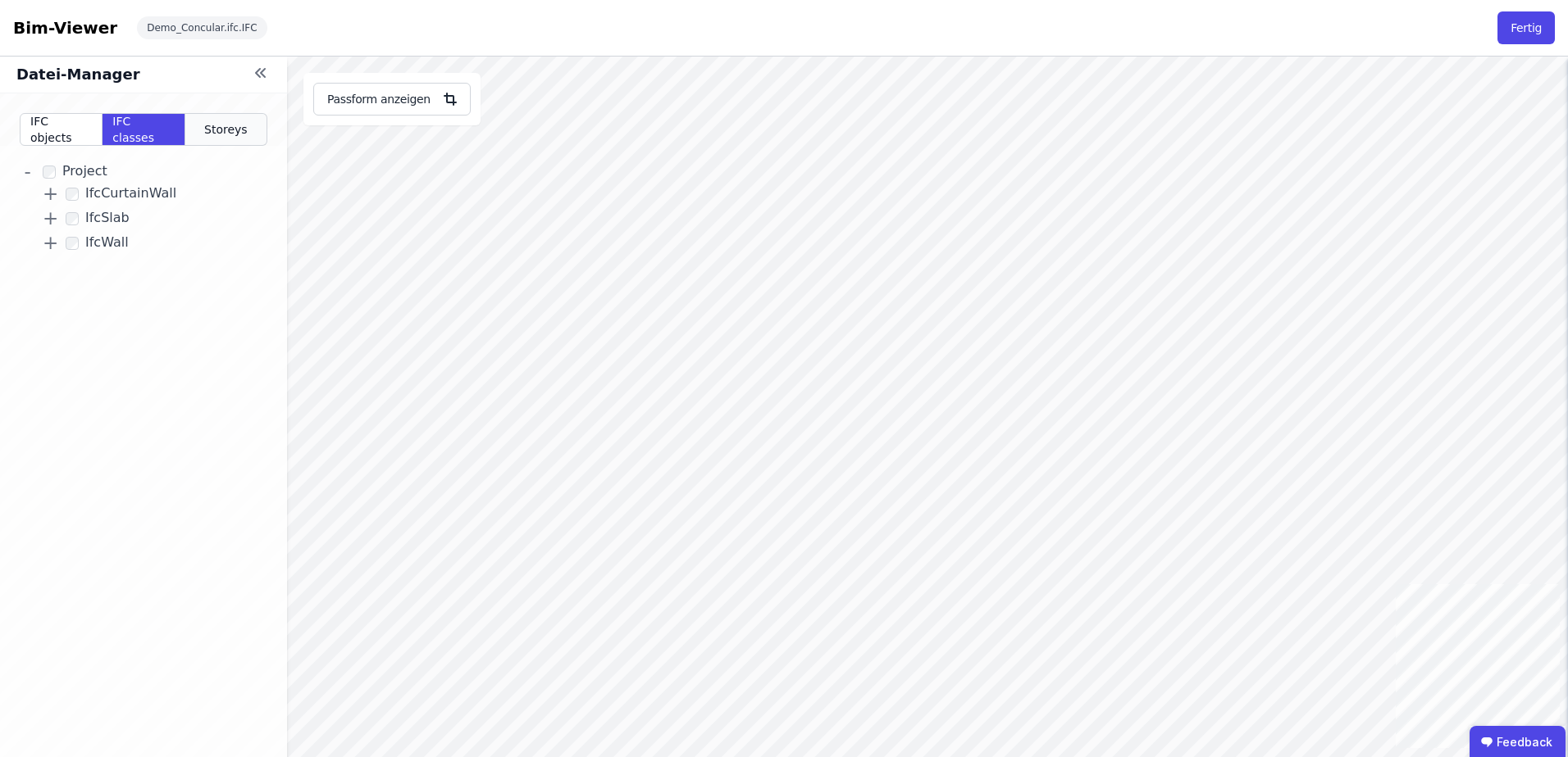
click at [237, 135] on span "Storeys" at bounding box center [226, 130] width 43 height 16
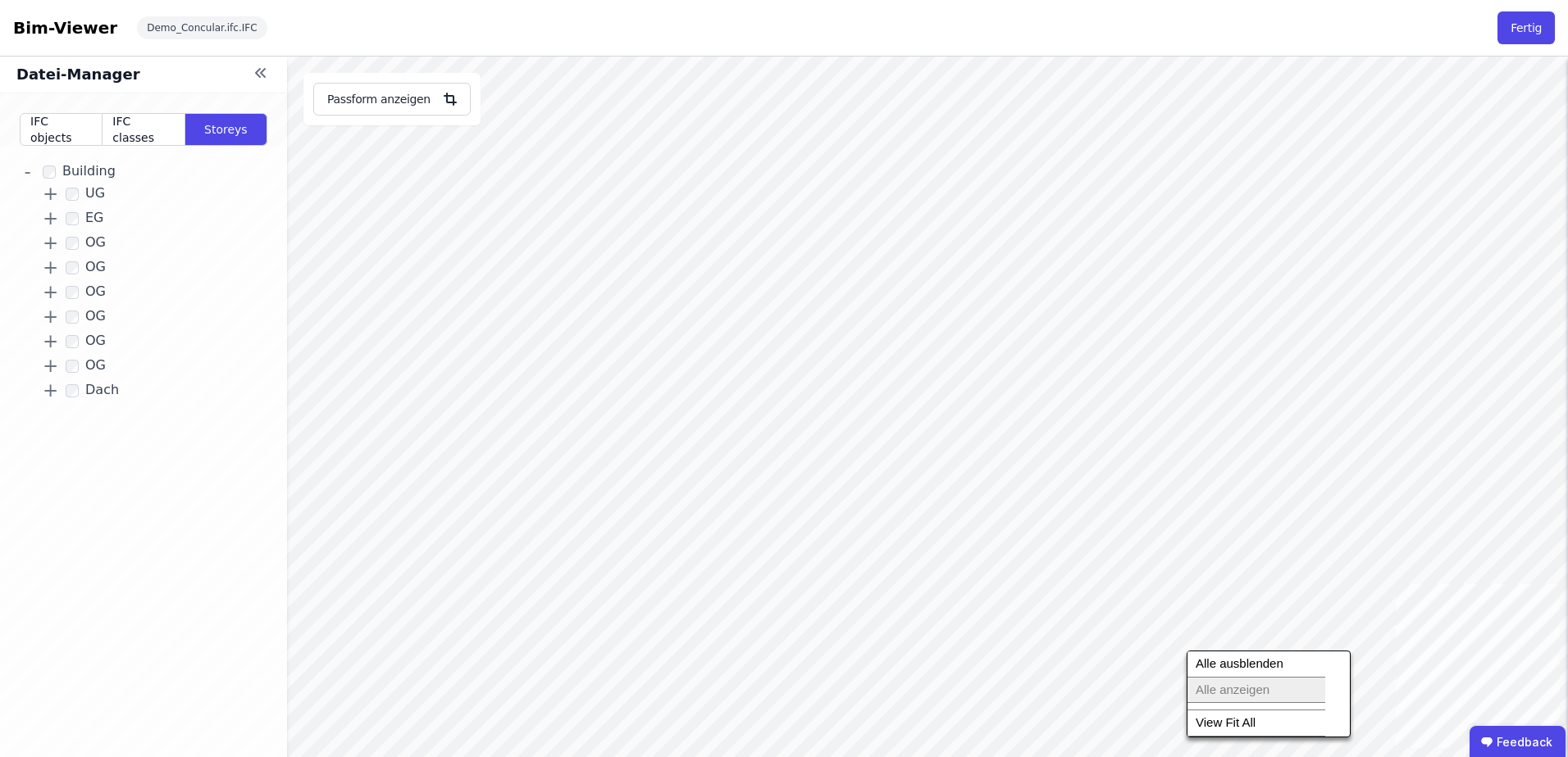
click at [1273, 692] on li "Alle anzeigen" at bounding box center [1256, 691] width 138 height 26
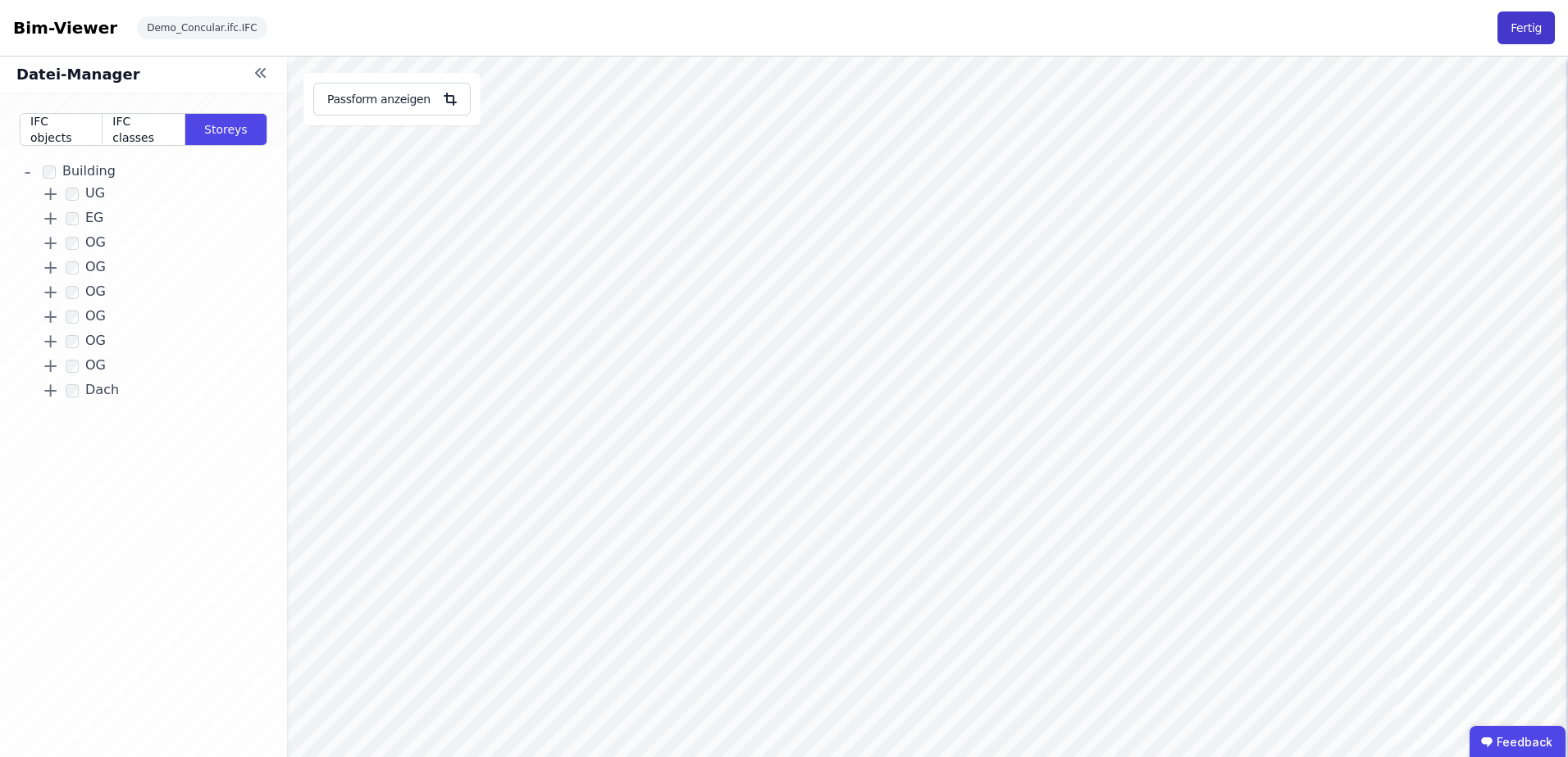
click at [1525, 24] on button "Fertig" at bounding box center [1526, 28] width 57 height 33
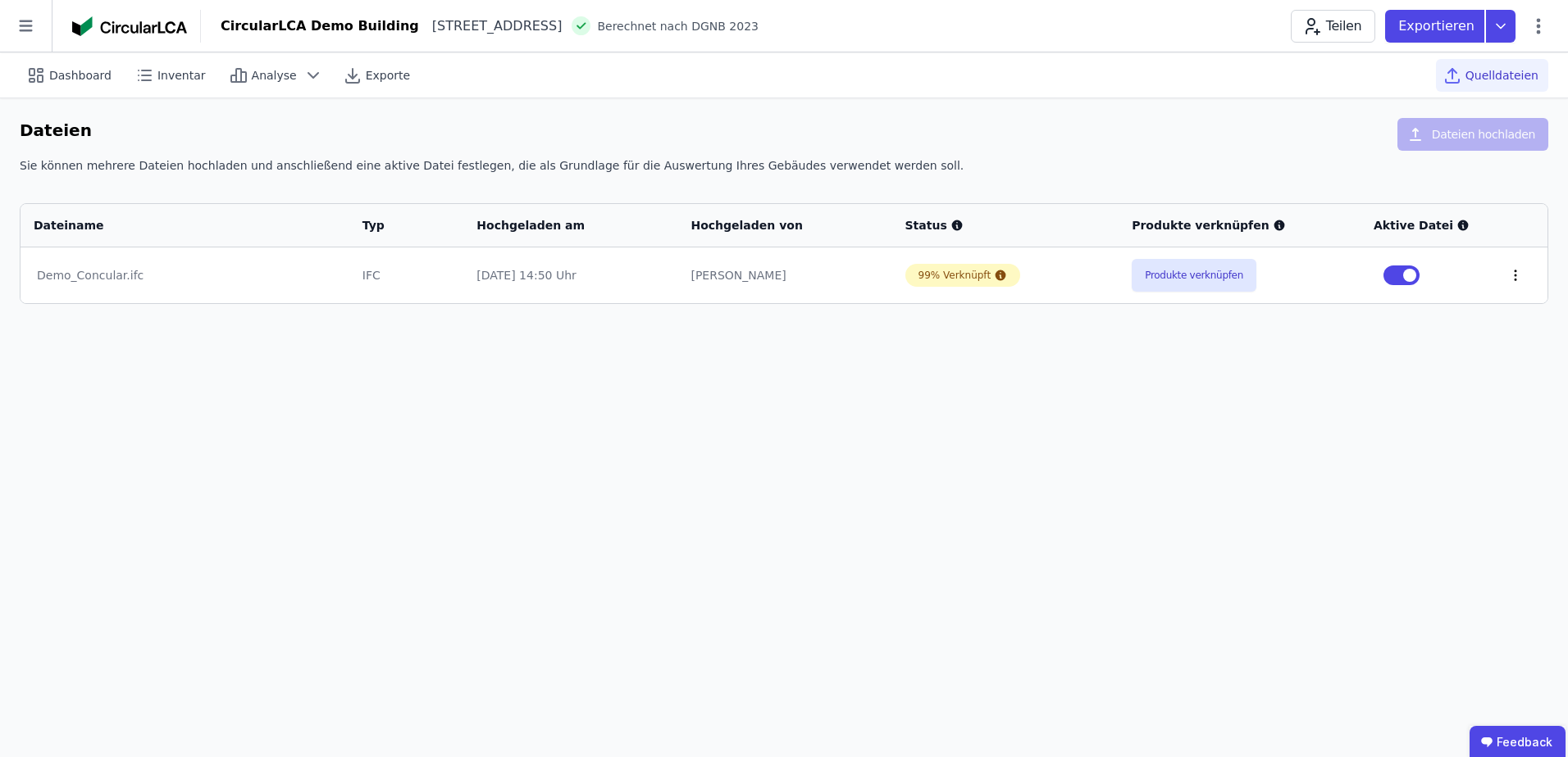
click at [1511, 277] on icon at bounding box center [1515, 276] width 15 height 15
click at [1419, 369] on div "Dashboard Inventar Analyse Exporte Quelldateien Dateien Dateien hochladen Sie k…" at bounding box center [784, 404] width 1568 height 705
click at [271, 125] on div "Dateien Dateien hochladen" at bounding box center [784, 138] width 1529 height 39
click at [577, 271] on div "[DATE] 14:50 Uhr" at bounding box center [570, 276] width 188 height 16
click at [775, 273] on div "[PERSON_NAME]" at bounding box center [784, 276] width 188 height 16
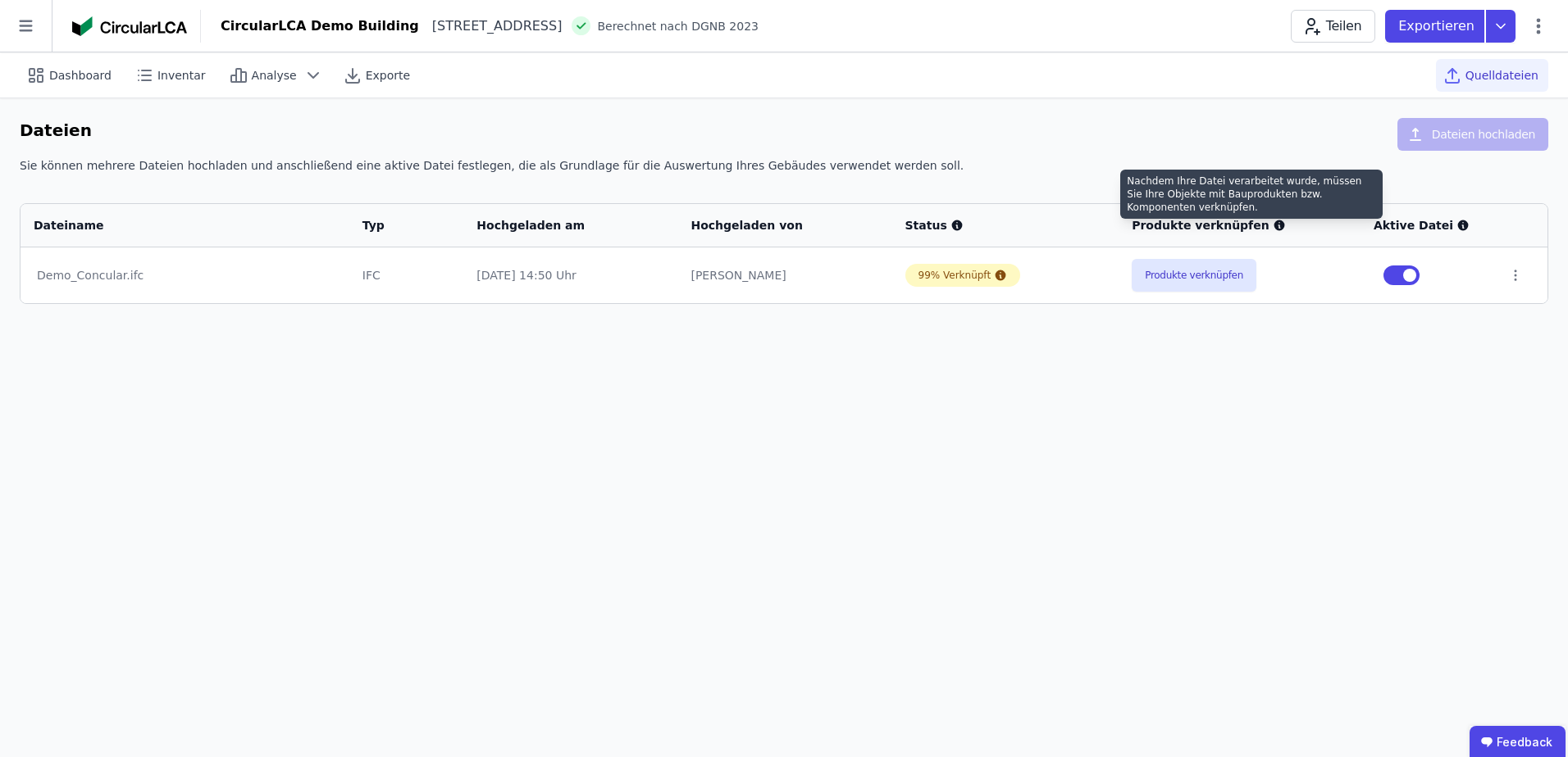
click at [1273, 226] on icon at bounding box center [1278, 226] width 11 height 11
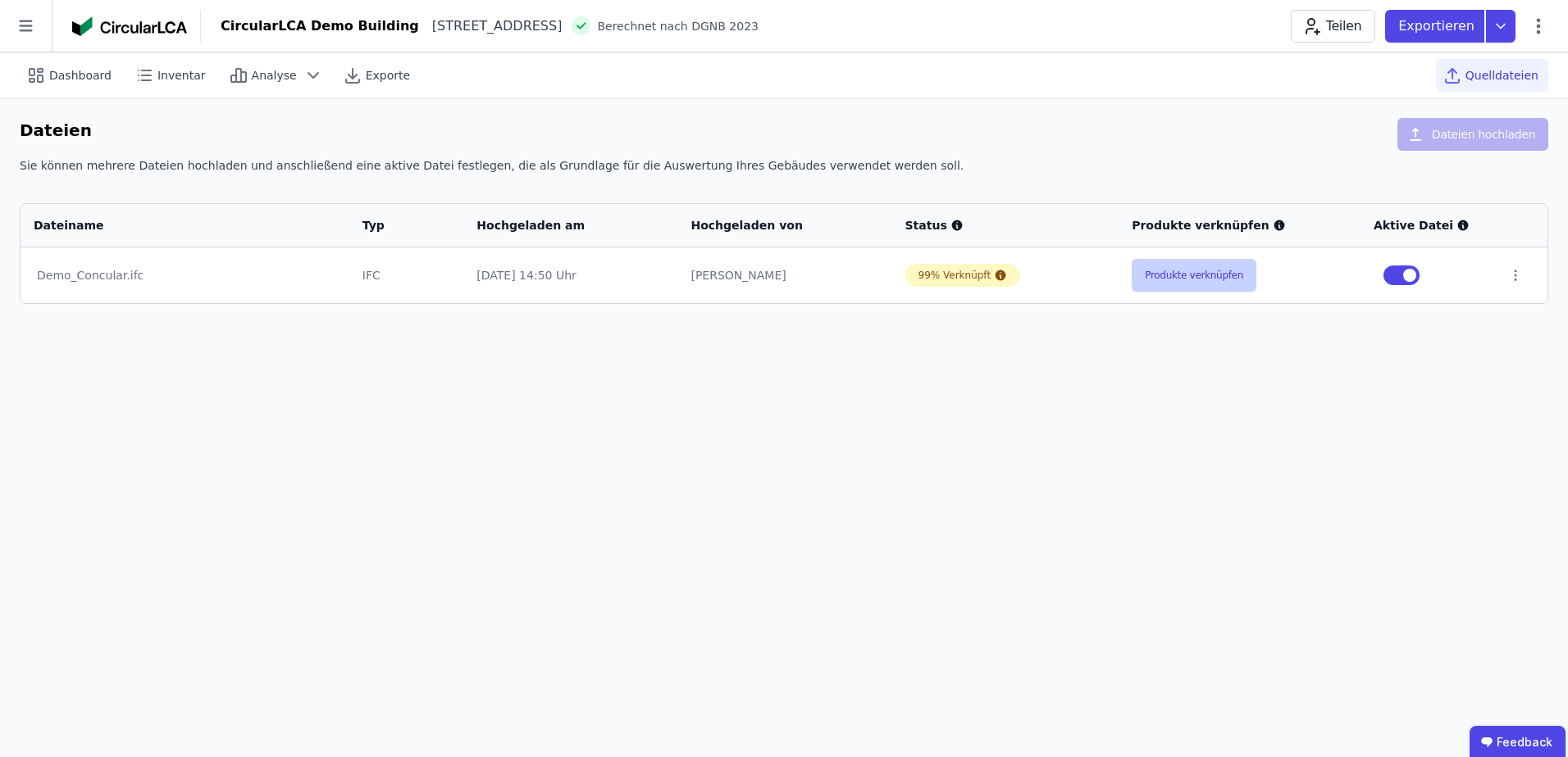
click at [1232, 276] on button "Produkte verknüpfen" at bounding box center [1194, 276] width 125 height 33
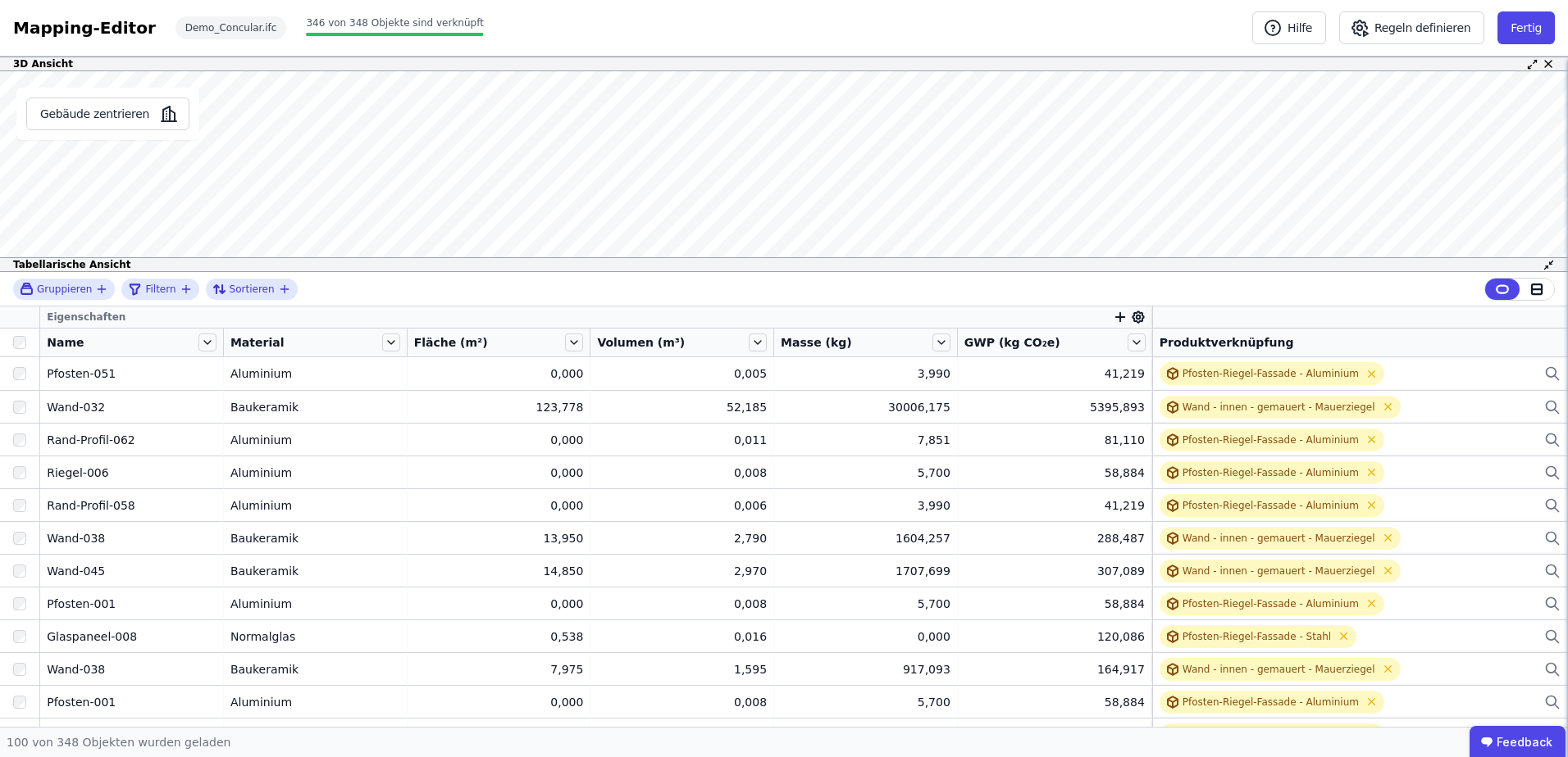
click at [1220, 333] on div "3D Ansicht Gebäude zentrieren Wand-016 Produktverknüpfung Wand - innen - gemaue…" at bounding box center [784, 391] width 1568 height 670
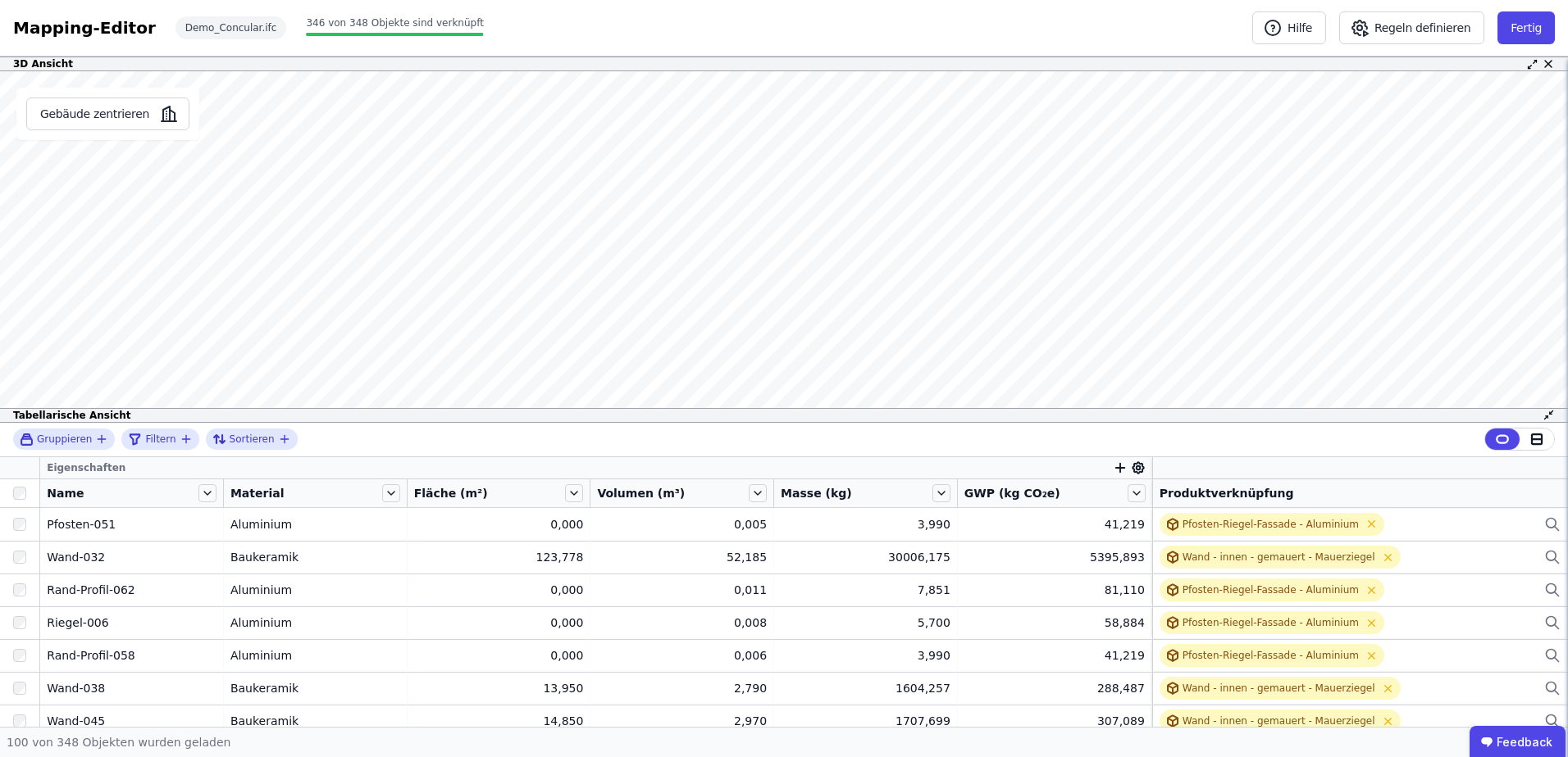
click at [1160, 108] on div "3D Ansicht Gebäude zentrieren Wand-016 Produktverknüpfung Wand - innen - gemaue…" at bounding box center [784, 391] width 1568 height 670
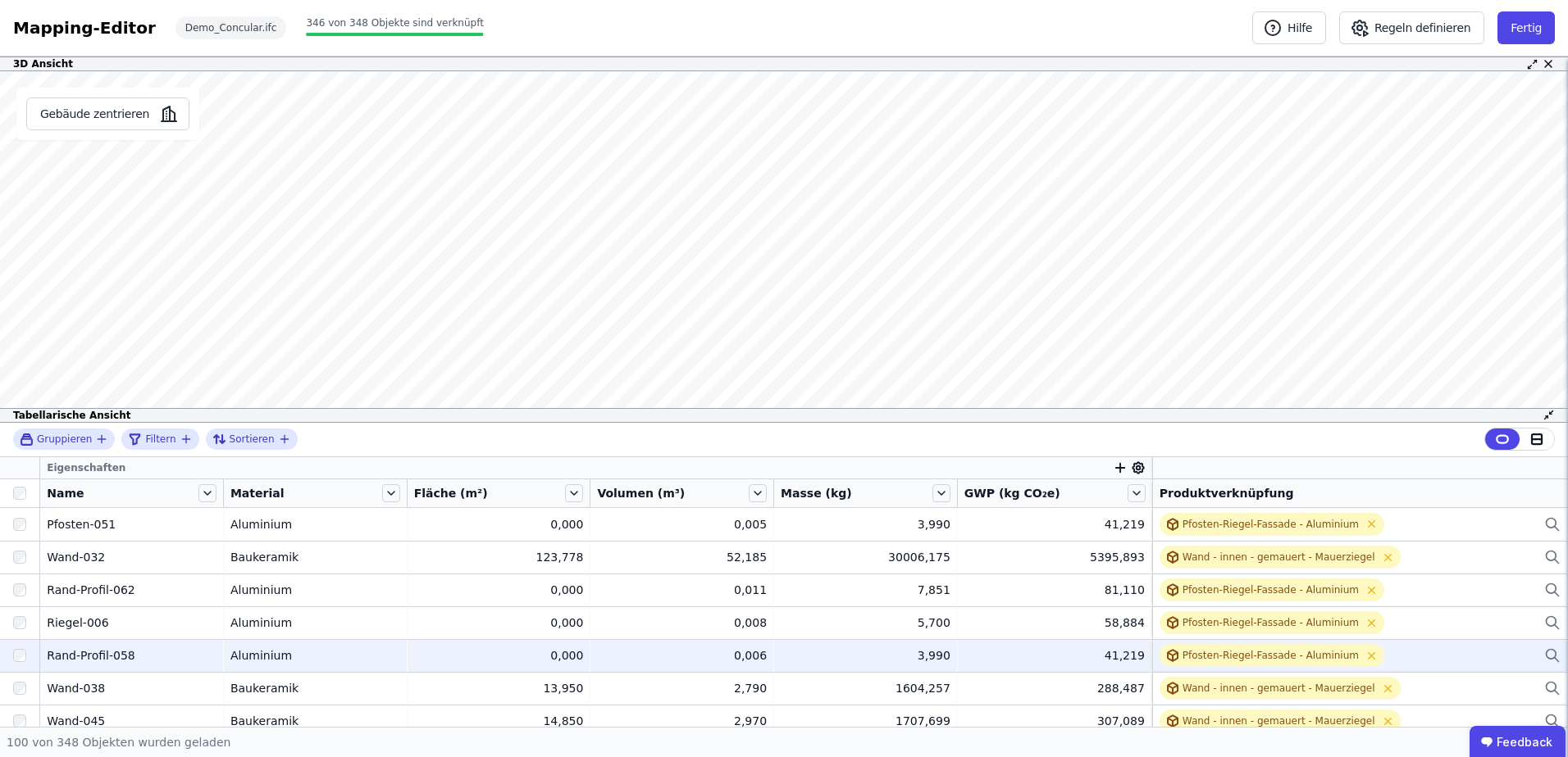
click at [583, 658] on td "0,000 0,000" at bounding box center [500, 655] width 184 height 33
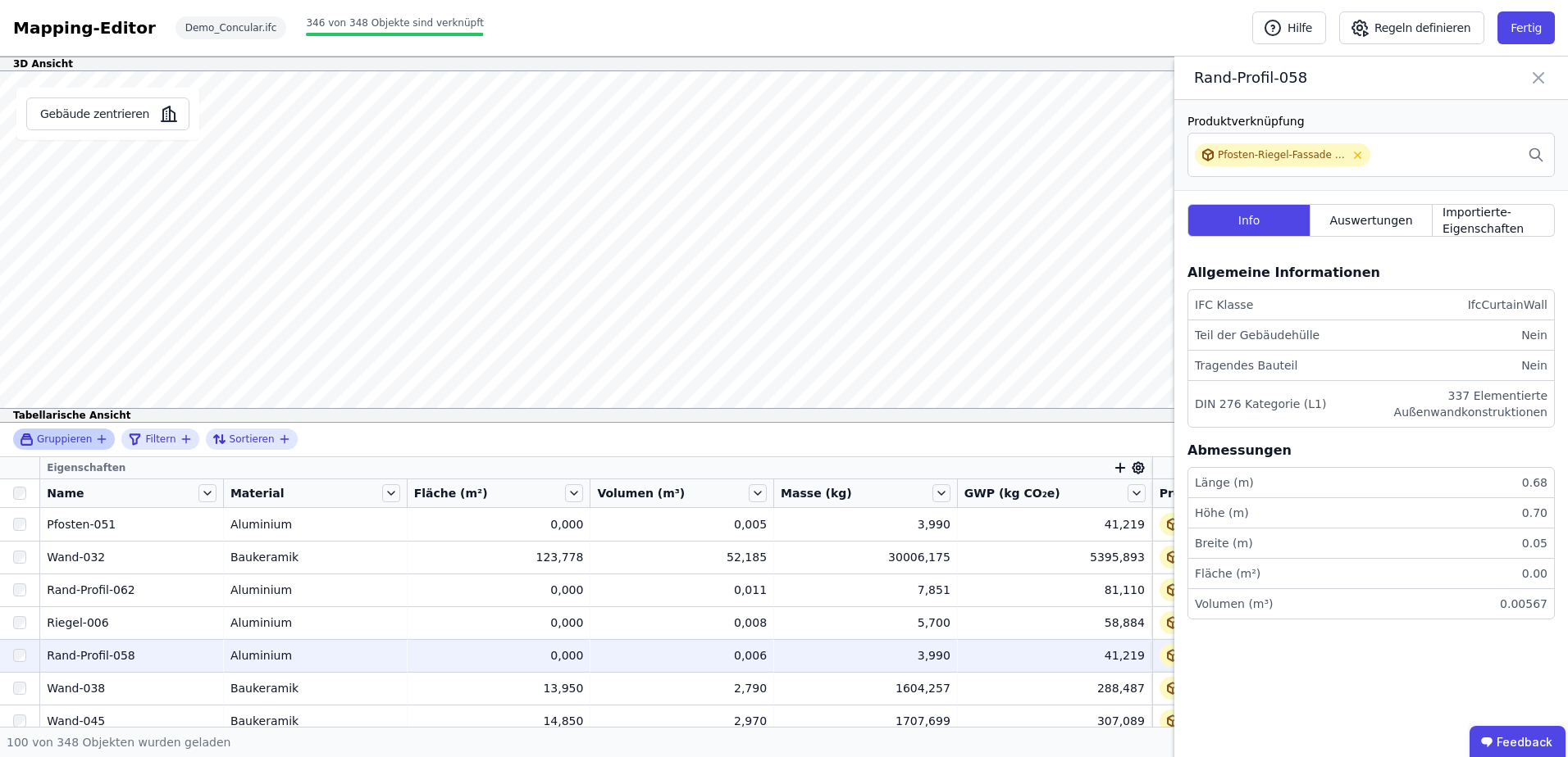
click at [88, 440] on div "Gruppieren" at bounding box center [57, 440] width 75 height 14
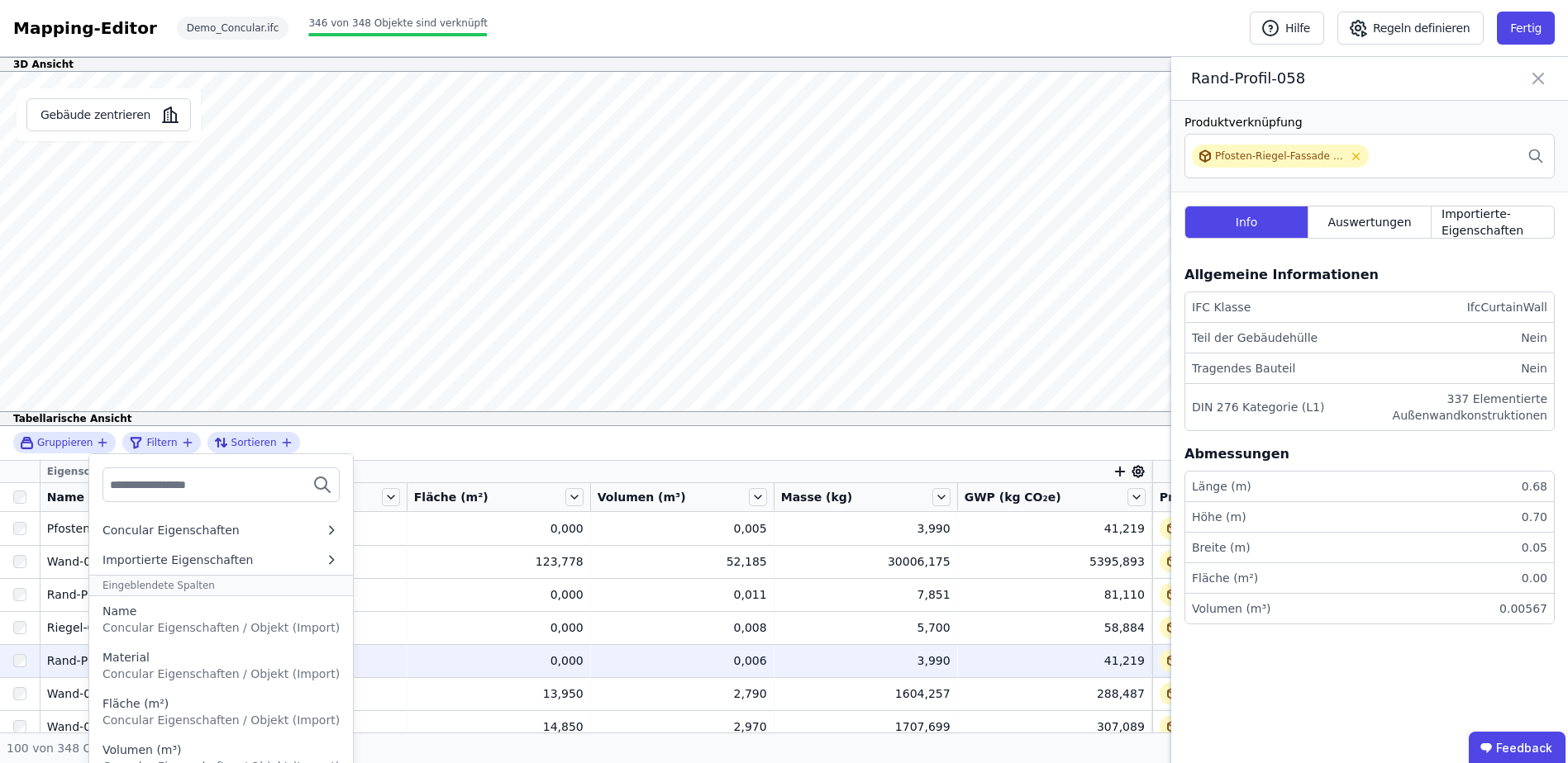
click at [457, 439] on div "Gruppieren Concular Eigenschaften Importierte Eigenschaften Eingeblendete Spalt…" at bounding box center [784, 444] width 1568 height 35
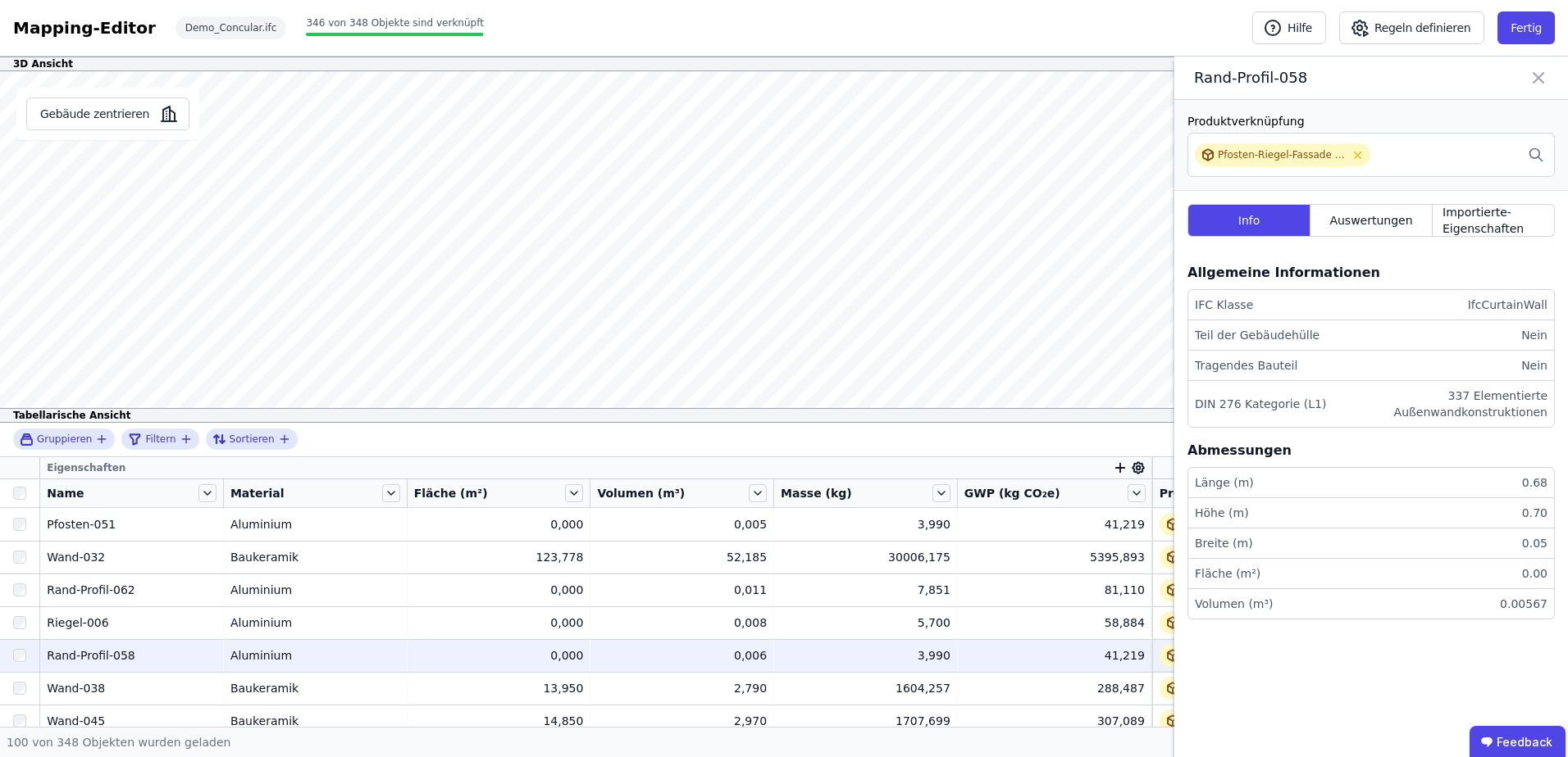
click at [574, 444] on div "Gruppieren Filtern Sortieren" at bounding box center [784, 440] width 1568 height 34
click at [1533, 76] on icon at bounding box center [1538, 78] width 20 height 23
